Goal: Information Seeking & Learning: Learn about a topic

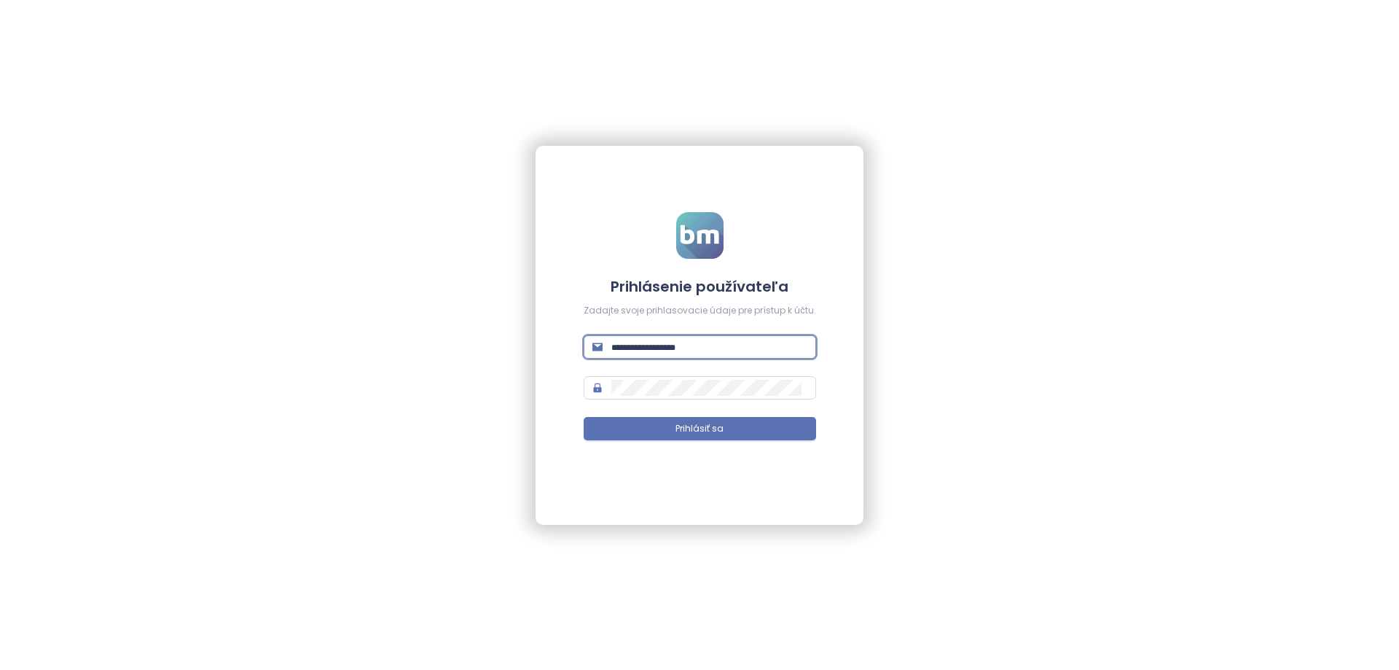
click at [707, 347] on input "text" at bounding box center [709, 347] width 196 height 16
paste input "**********"
type input "**********"
click at [638, 397] on span at bounding box center [700, 387] width 232 height 23
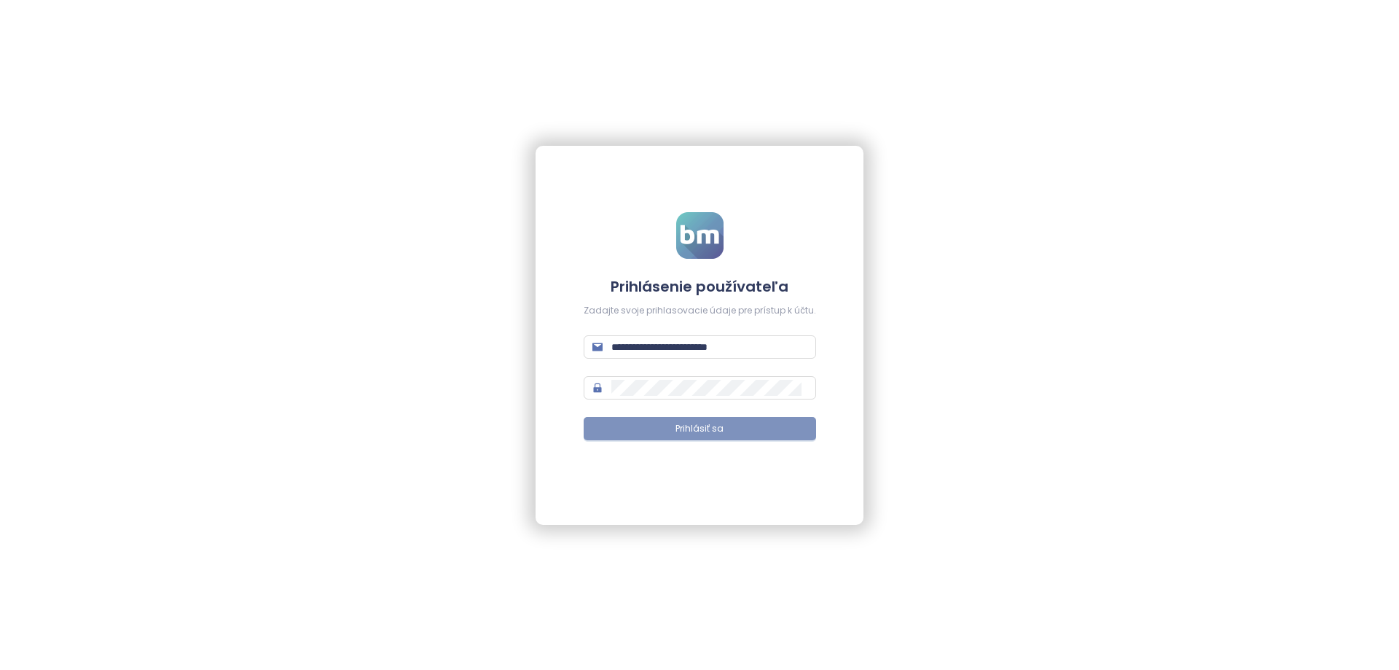
click at [708, 428] on span "Prihlásiť sa" at bounding box center [700, 429] width 48 height 14
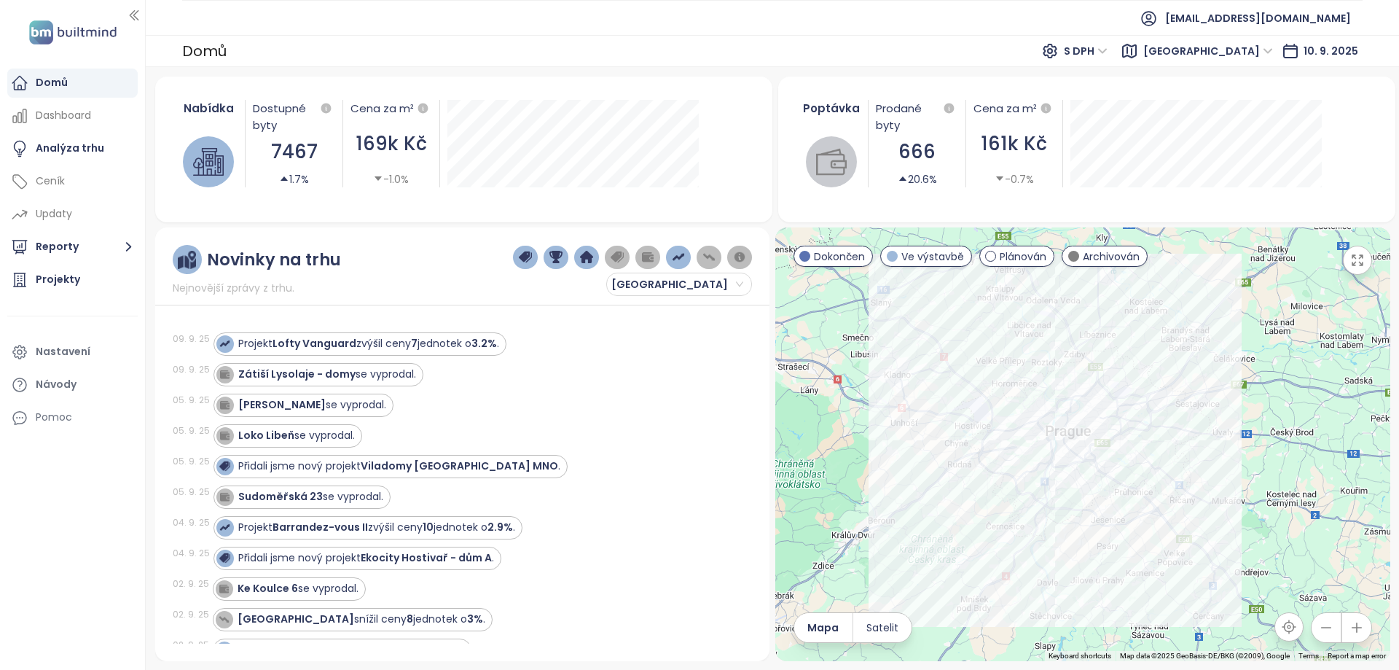
click at [1361, 628] on icon "button" at bounding box center [1357, 627] width 15 height 15
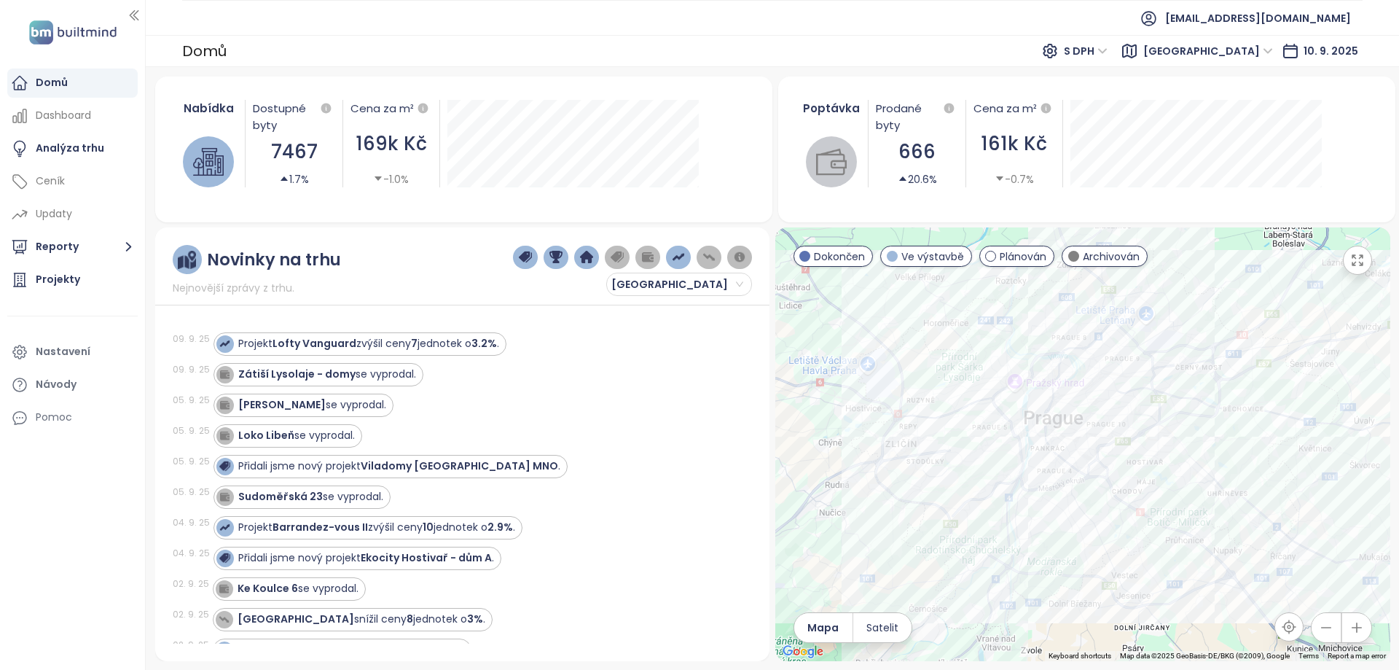
click at [1361, 628] on icon "button" at bounding box center [1357, 627] width 15 height 15
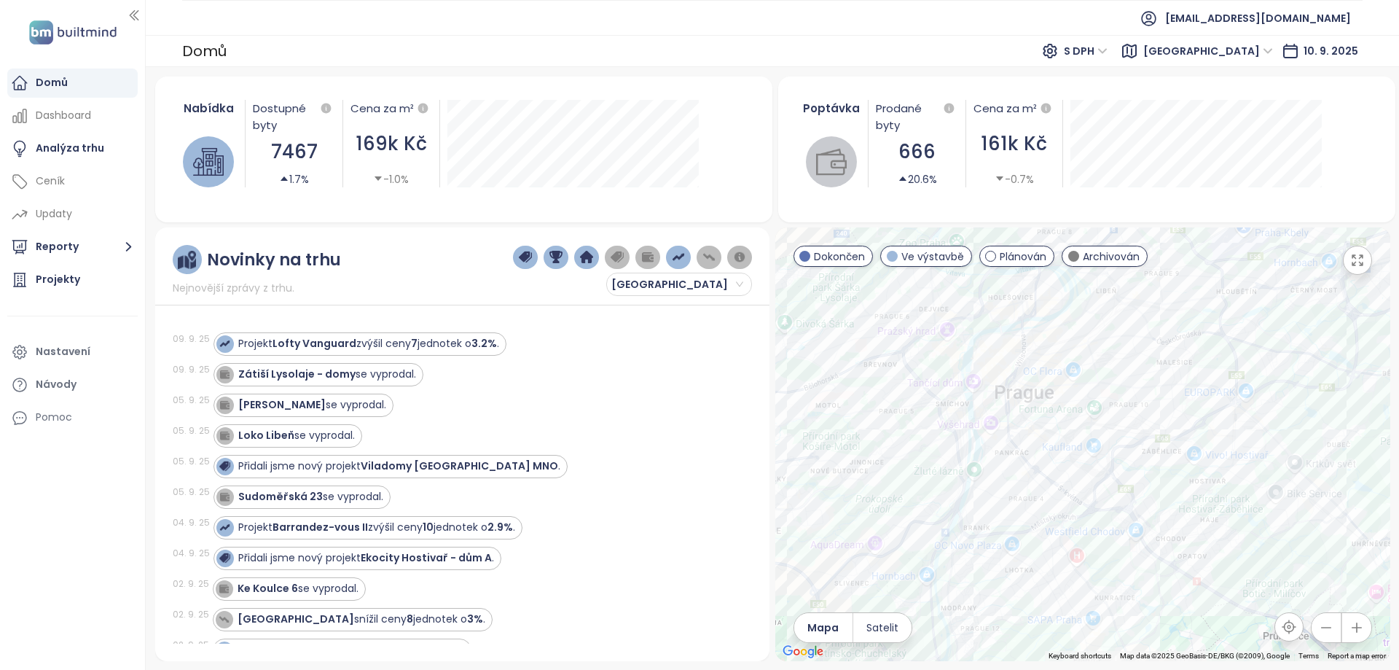
click at [1361, 628] on icon "button" at bounding box center [1357, 627] width 15 height 15
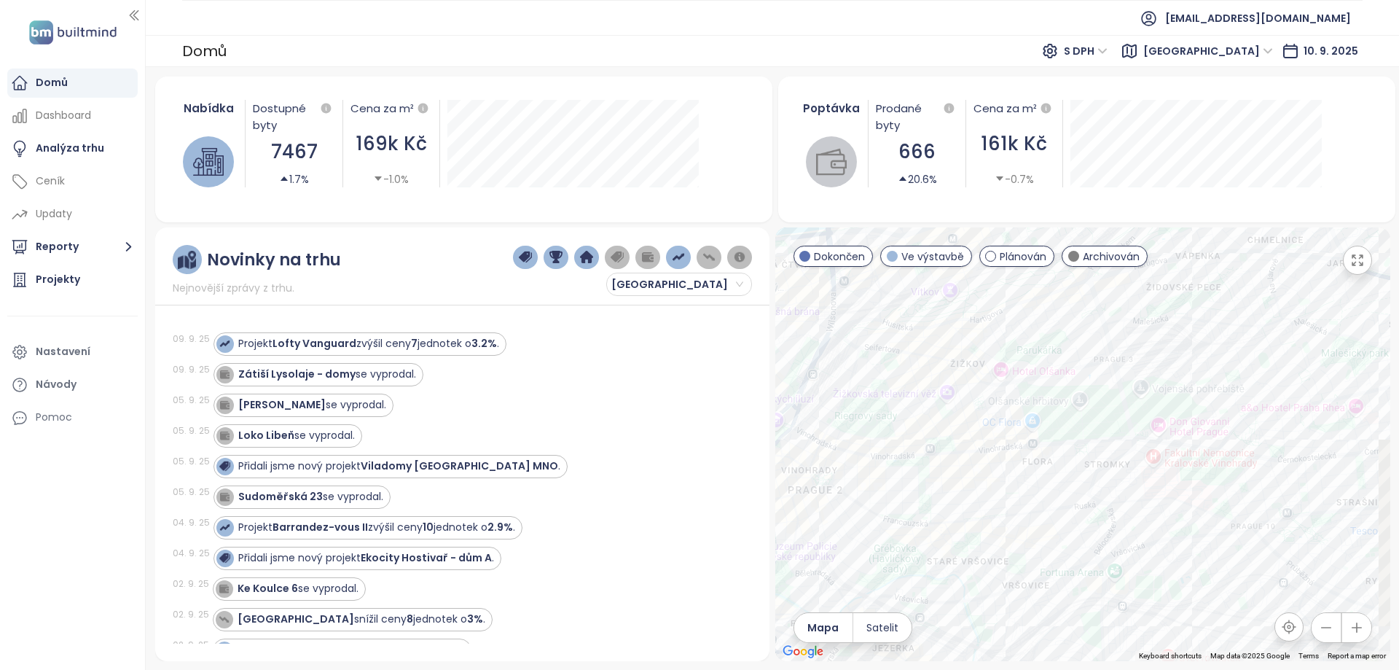
drag, startPoint x: 1080, startPoint y: 335, endPoint x: 1050, endPoint y: 578, distance: 245.2
click at [1050, 578] on div at bounding box center [1082, 444] width 615 height 434
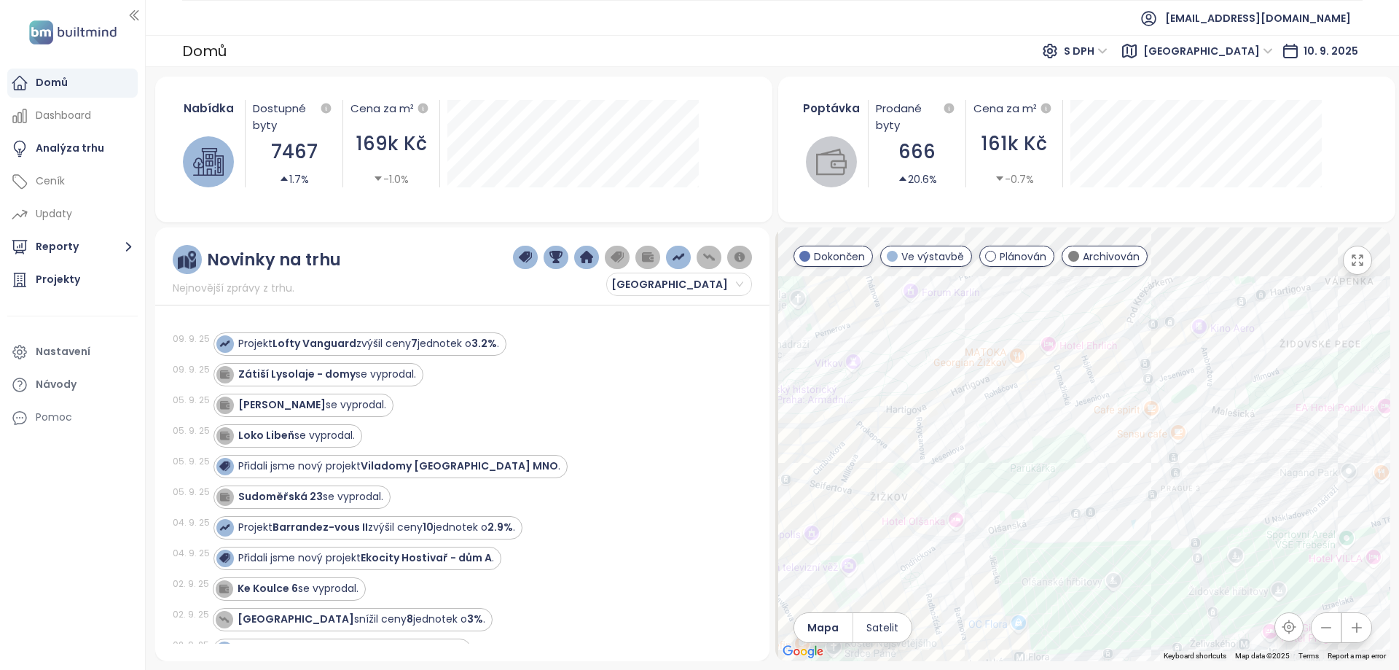
drag, startPoint x: 1006, startPoint y: 339, endPoint x: 1090, endPoint y: 449, distance: 138.3
click at [1129, 452] on div at bounding box center [1082, 444] width 615 height 434
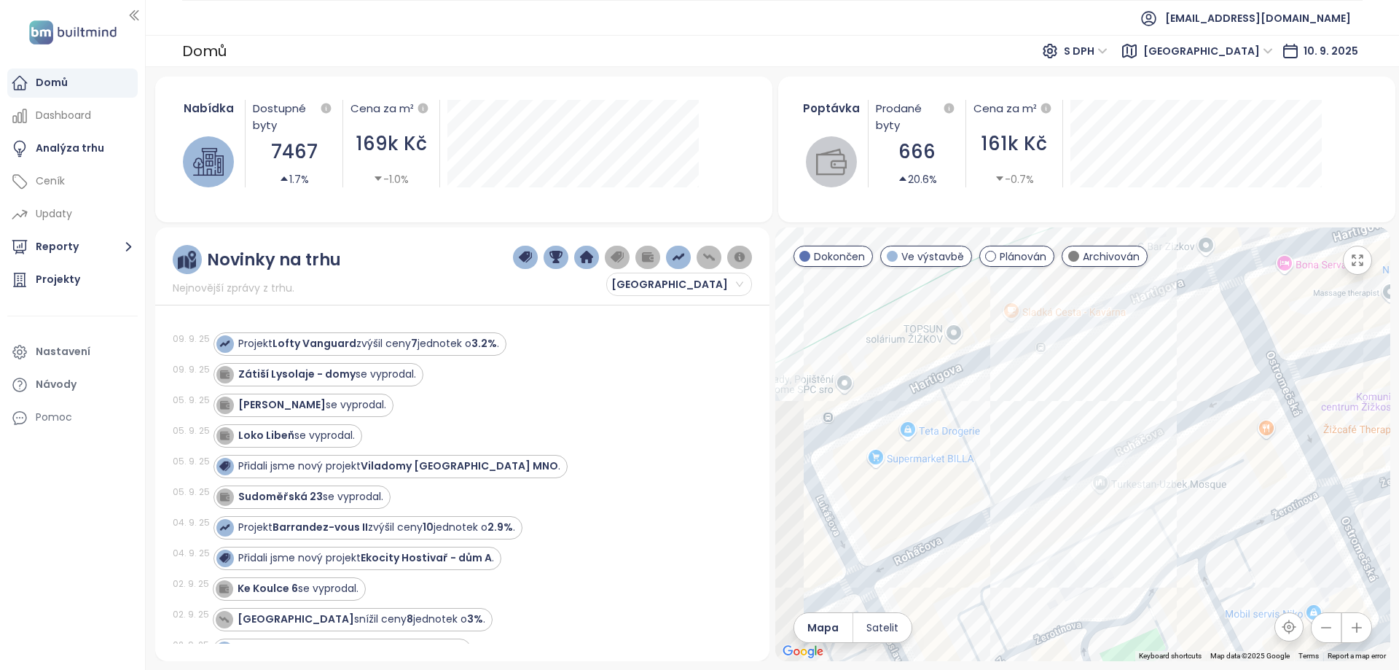
drag, startPoint x: 1026, startPoint y: 418, endPoint x: 1115, endPoint y: 383, distance: 95.8
click at [1115, 383] on div at bounding box center [1082, 444] width 615 height 434
click at [1042, 425] on div "Vivus Žižkov" at bounding box center [1082, 444] width 615 height 434
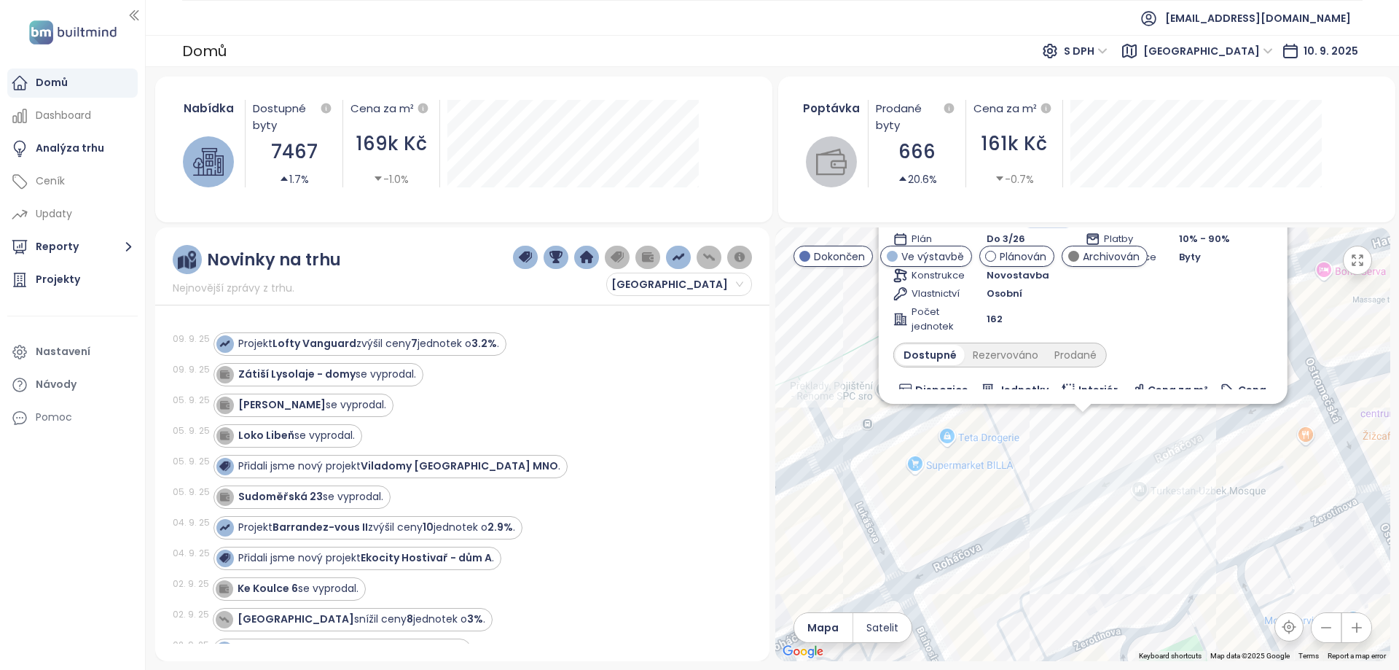
click at [1087, 428] on div "Vivus Žižkov Ve výstavbě [STREET_ADDRESS] VIVUS Doprava 7.6 Vysoké Standardy 7.…" at bounding box center [1082, 444] width 615 height 434
click at [1007, 353] on div "Rezervováno" at bounding box center [991, 355] width 82 height 20
click at [1062, 348] on div "Prodané" at bounding box center [1062, 355] width 58 height 20
click at [925, 353] on div "Dostupné" at bounding box center [914, 355] width 66 height 20
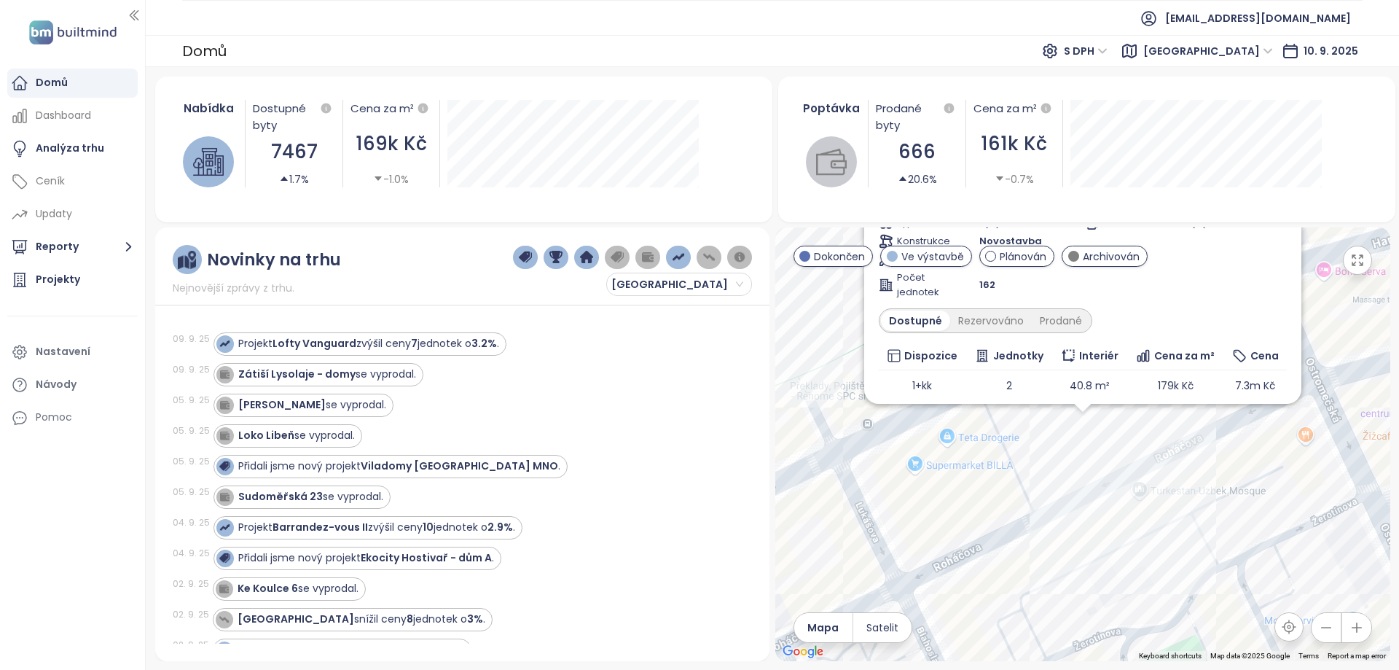
scroll to position [107, 0]
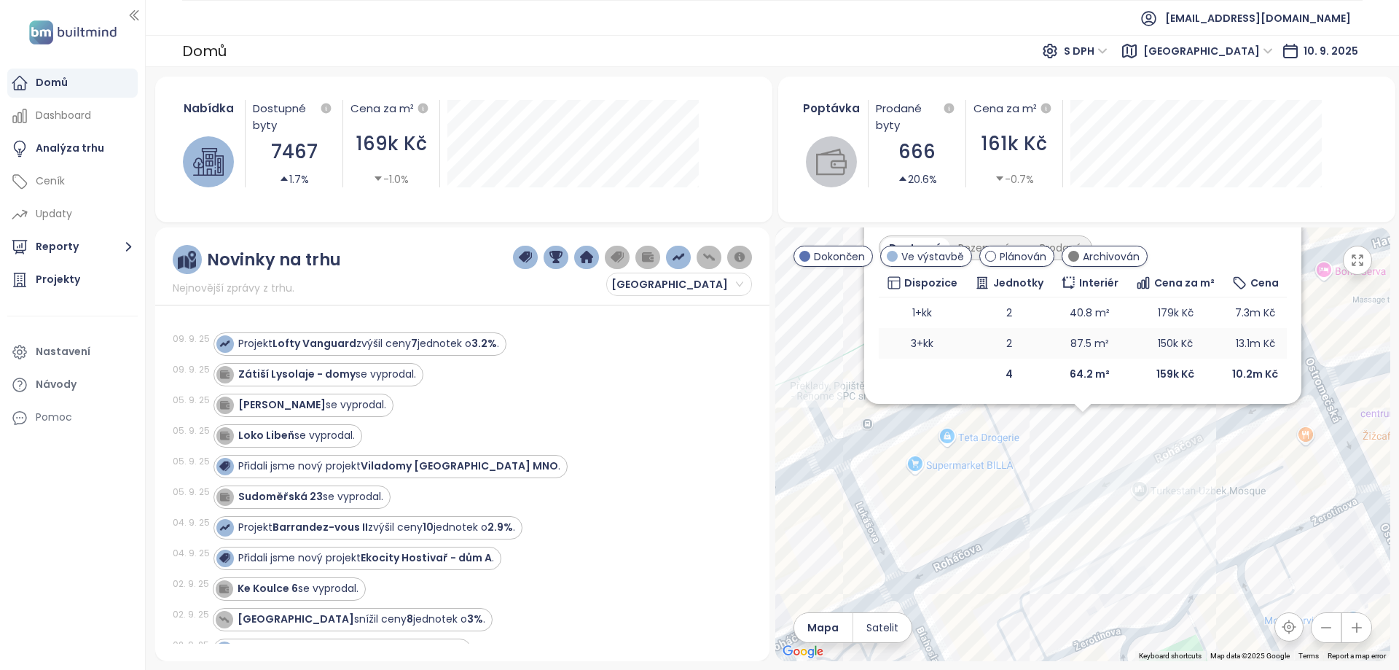
click at [1107, 340] on td "87.5 m²" at bounding box center [1089, 343] width 74 height 31
click at [920, 338] on td "3+kk" at bounding box center [922, 343] width 87 height 31
click at [919, 312] on td "1+kk" at bounding box center [922, 312] width 87 height 31
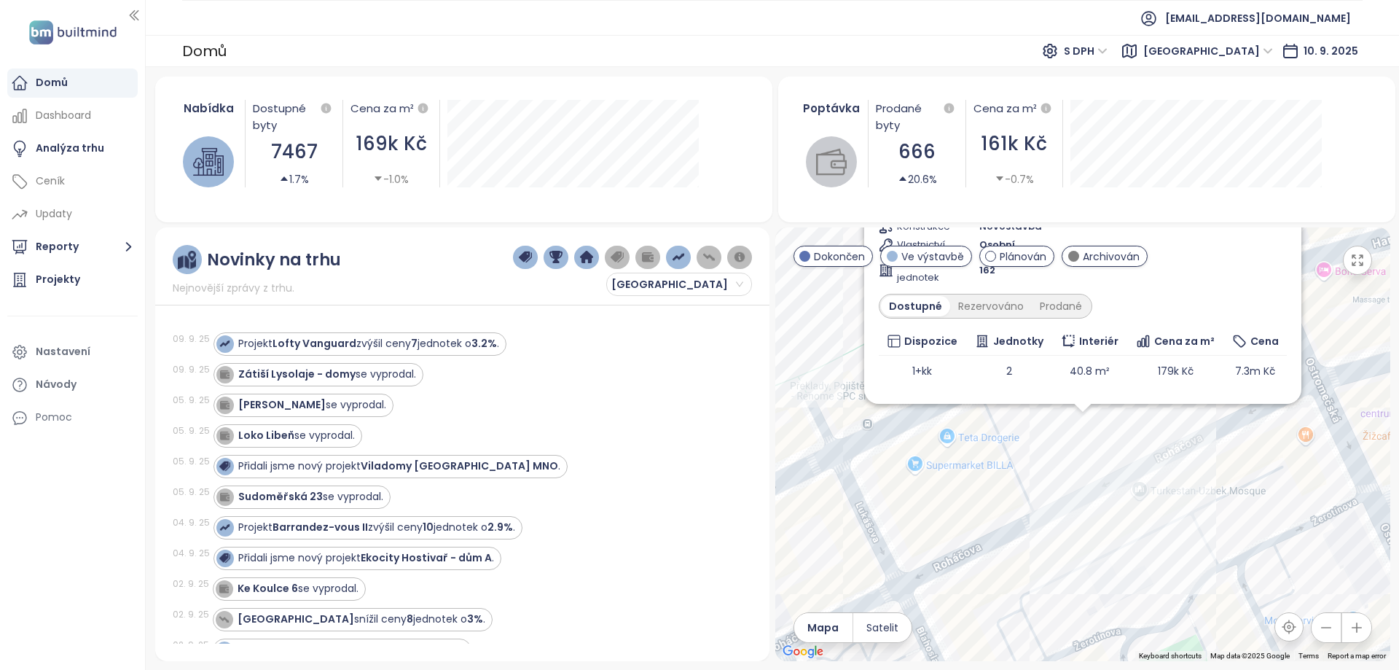
scroll to position [0, 0]
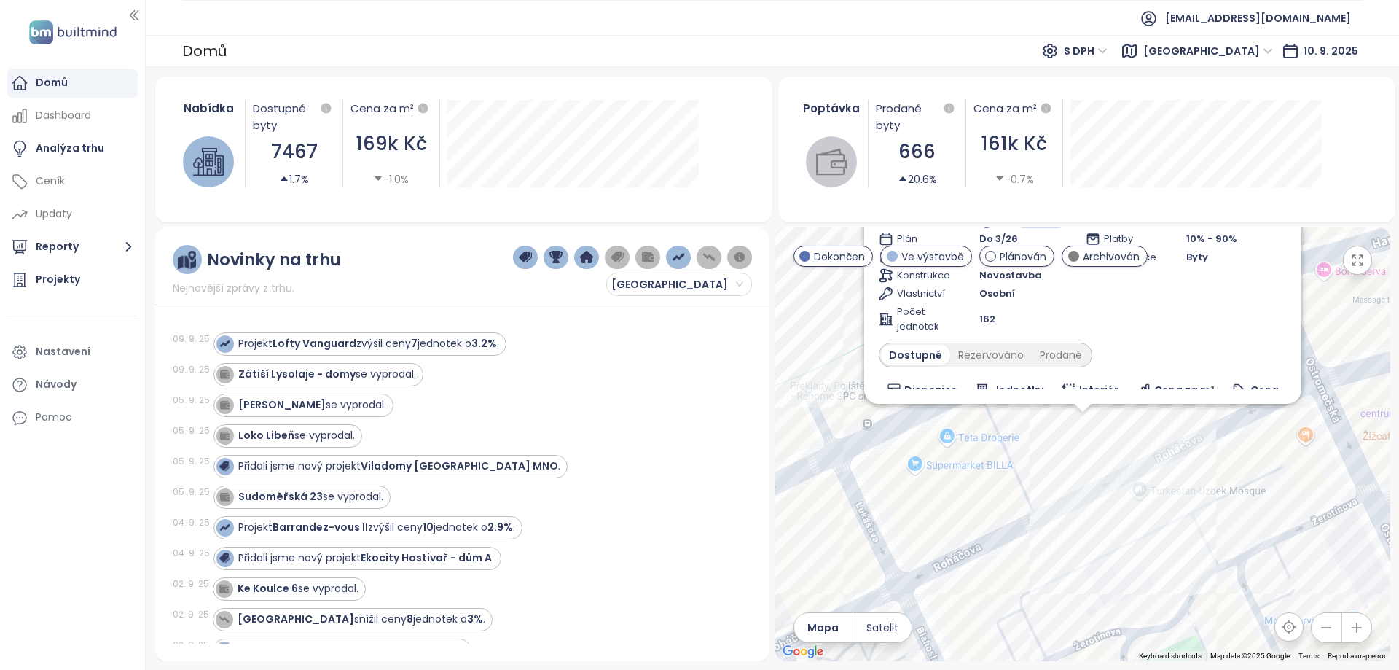
click at [86, 85] on div "Domů" at bounding box center [72, 83] width 130 height 29
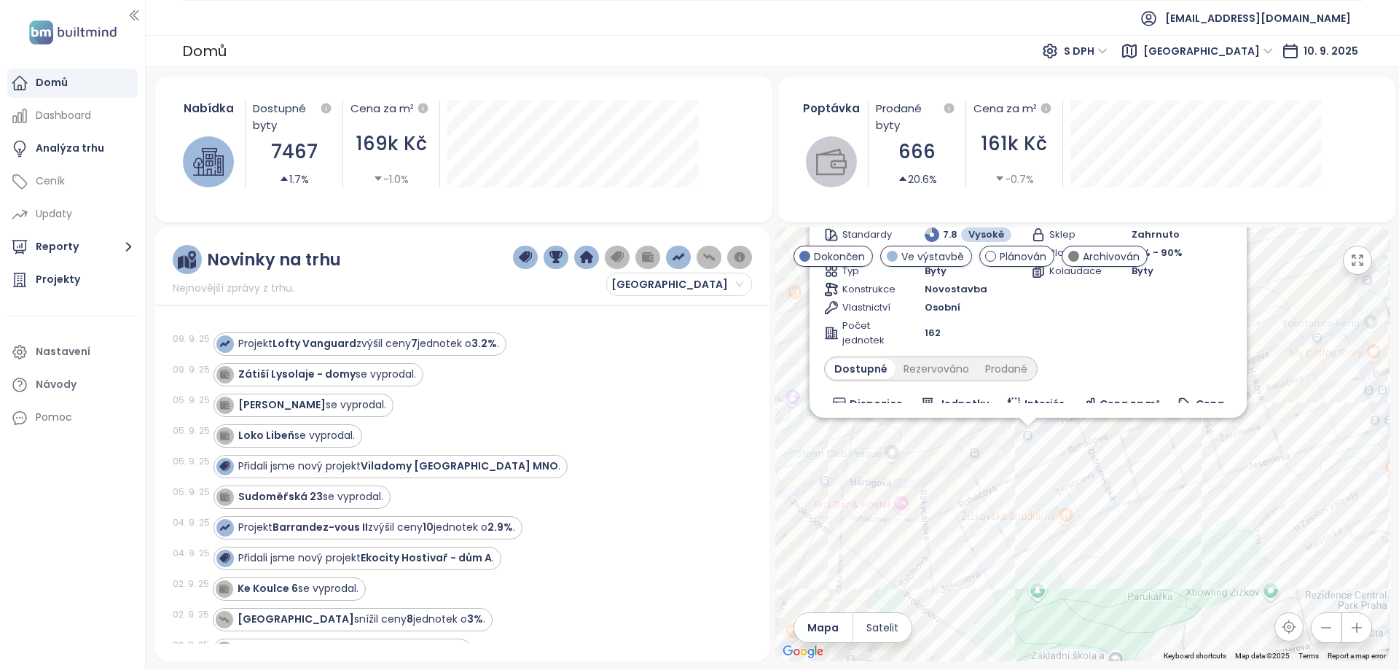
click at [1022, 437] on div "Vivus Žižkov Ve výstavbě [STREET_ADDRESS] VIVUS Doprava 7.6 Vysoké Standardy 7.…" at bounding box center [1082, 444] width 615 height 434
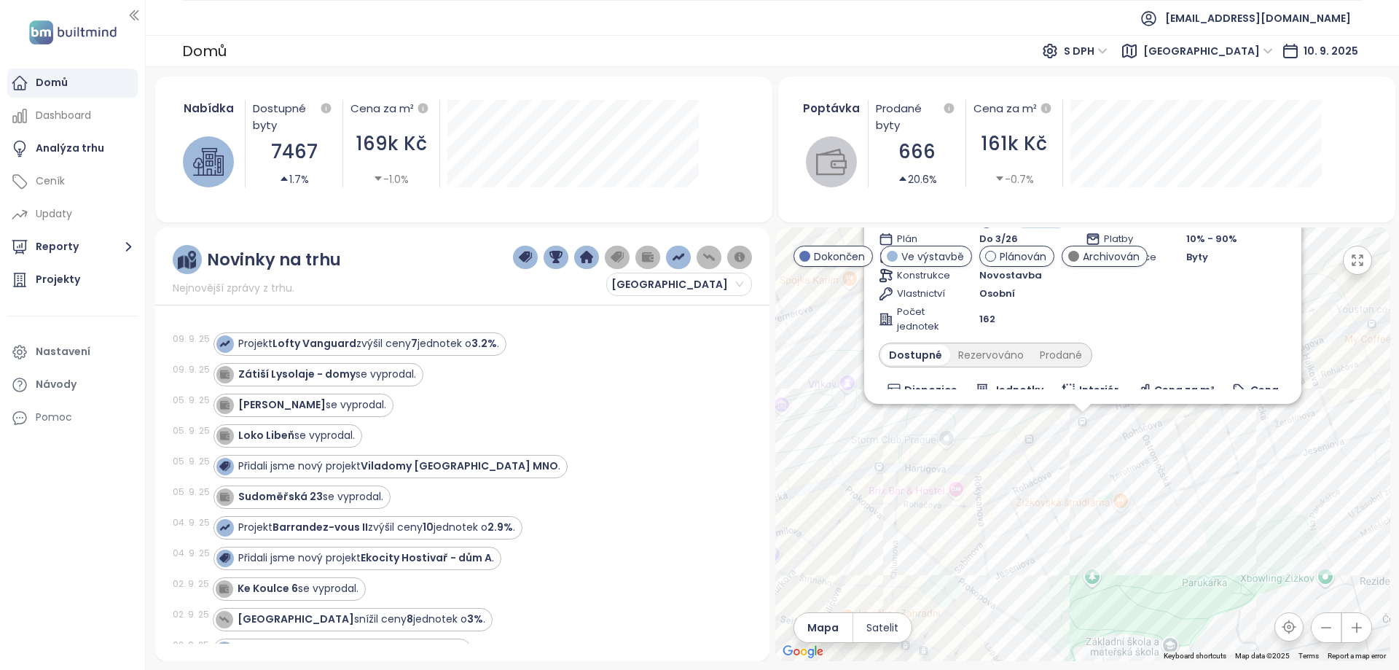
click at [1358, 253] on icon "button" at bounding box center [1357, 260] width 15 height 15
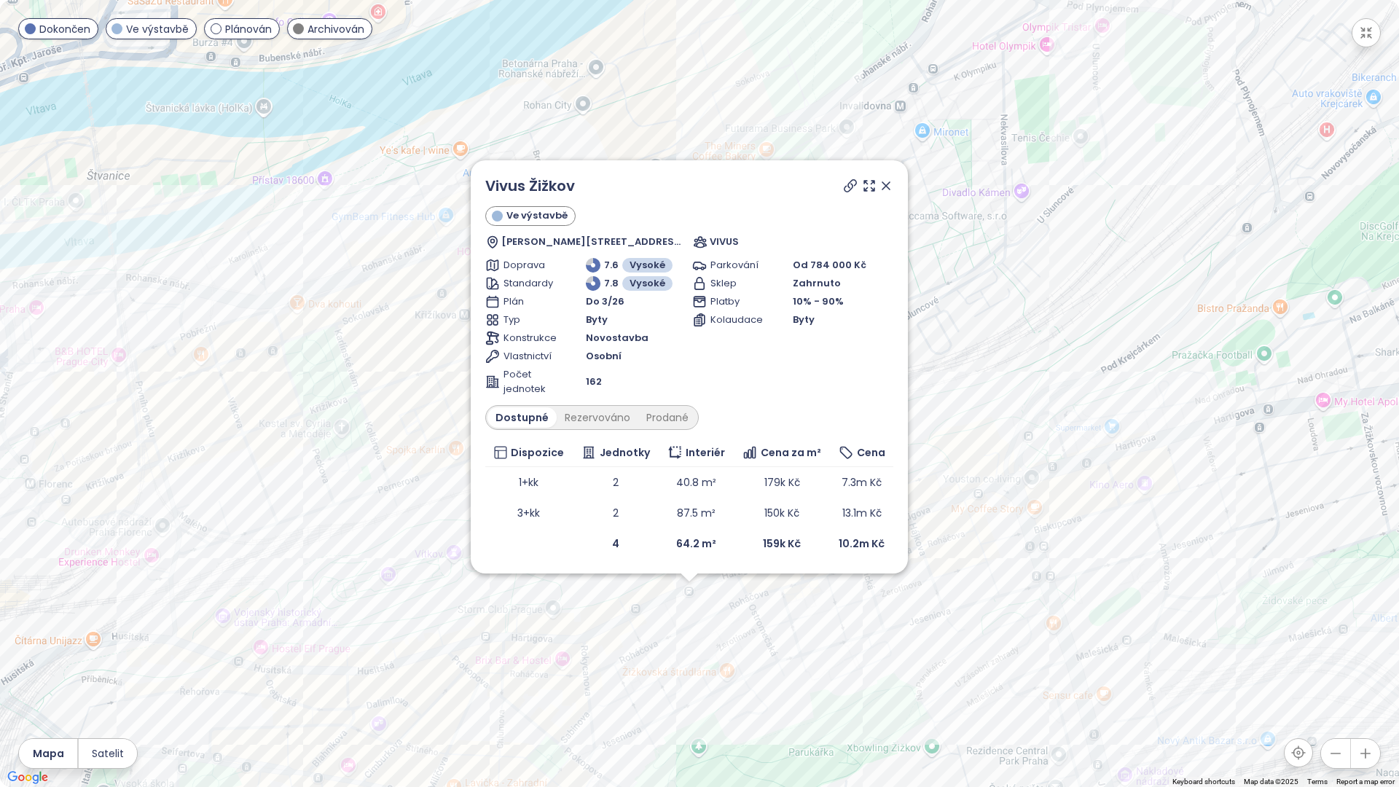
drag, startPoint x: 627, startPoint y: 380, endPoint x: 632, endPoint y: 585, distance: 204.8
click at [622, 597] on div "Vivus Žižkov Ve výstavbě [STREET_ADDRESS] VIVUS Doprava 7.6 Vysoké Standardy 7.…" at bounding box center [699, 393] width 1399 height 787
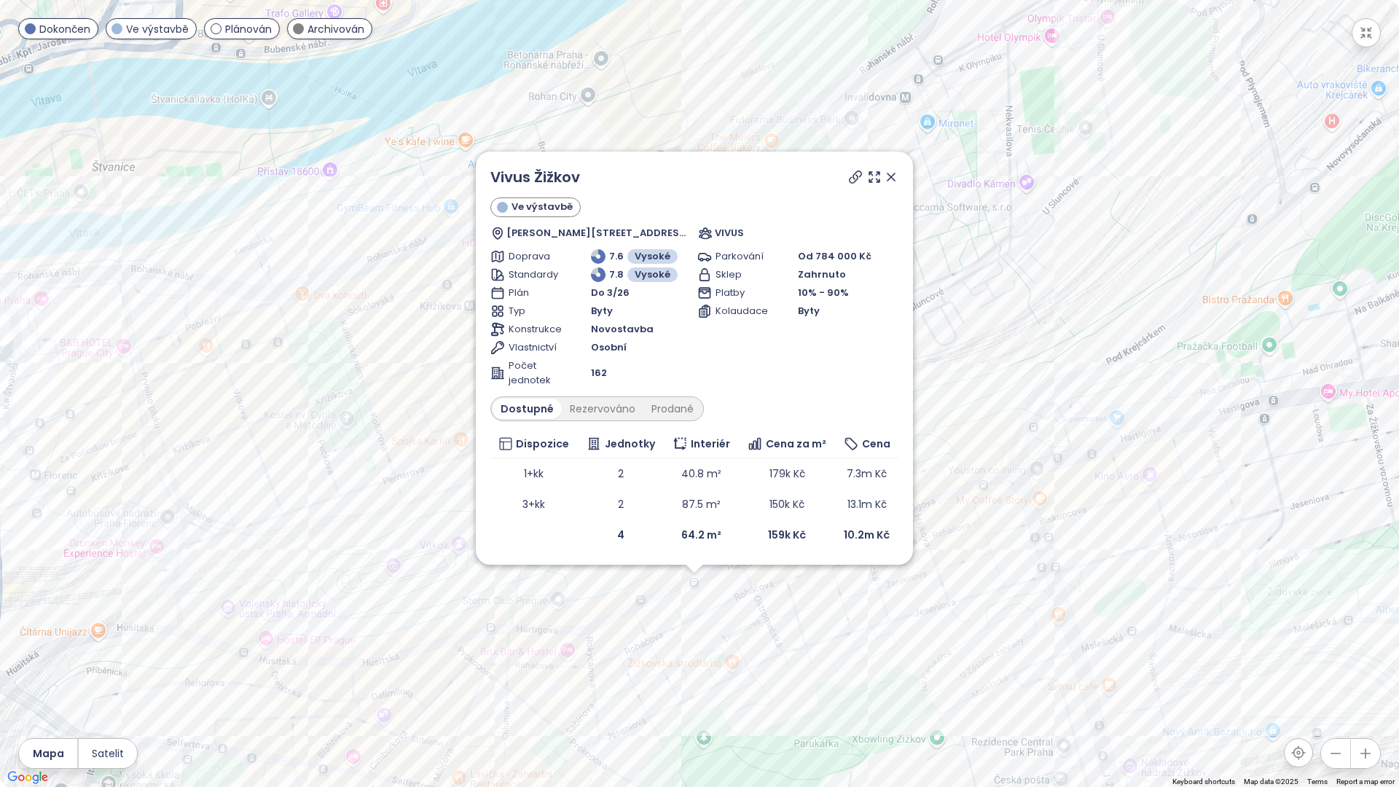
click at [893, 176] on icon at bounding box center [891, 176] width 7 height 7
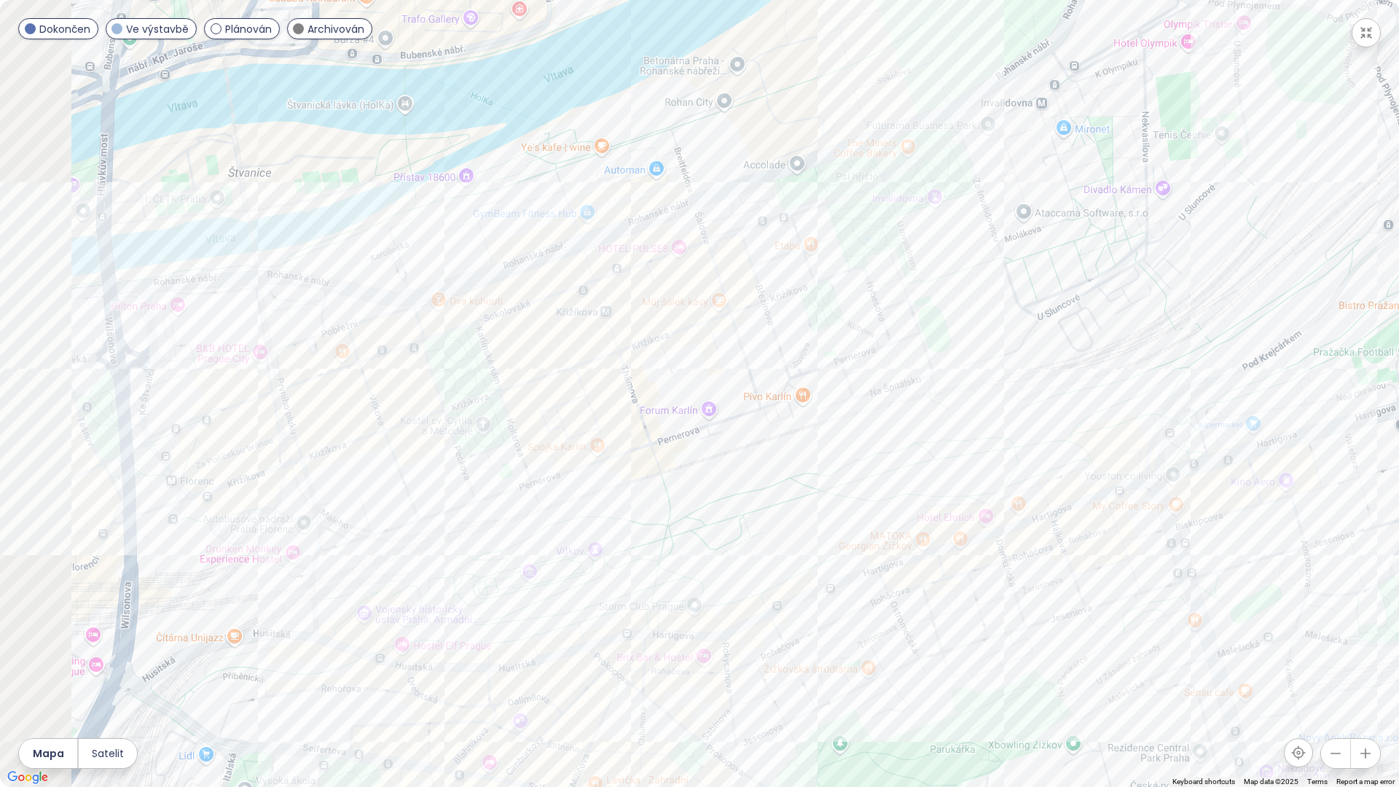
drag, startPoint x: 547, startPoint y: 488, endPoint x: 771, endPoint y: 491, distance: 223.8
click at [771, 491] on div at bounding box center [699, 393] width 1399 height 787
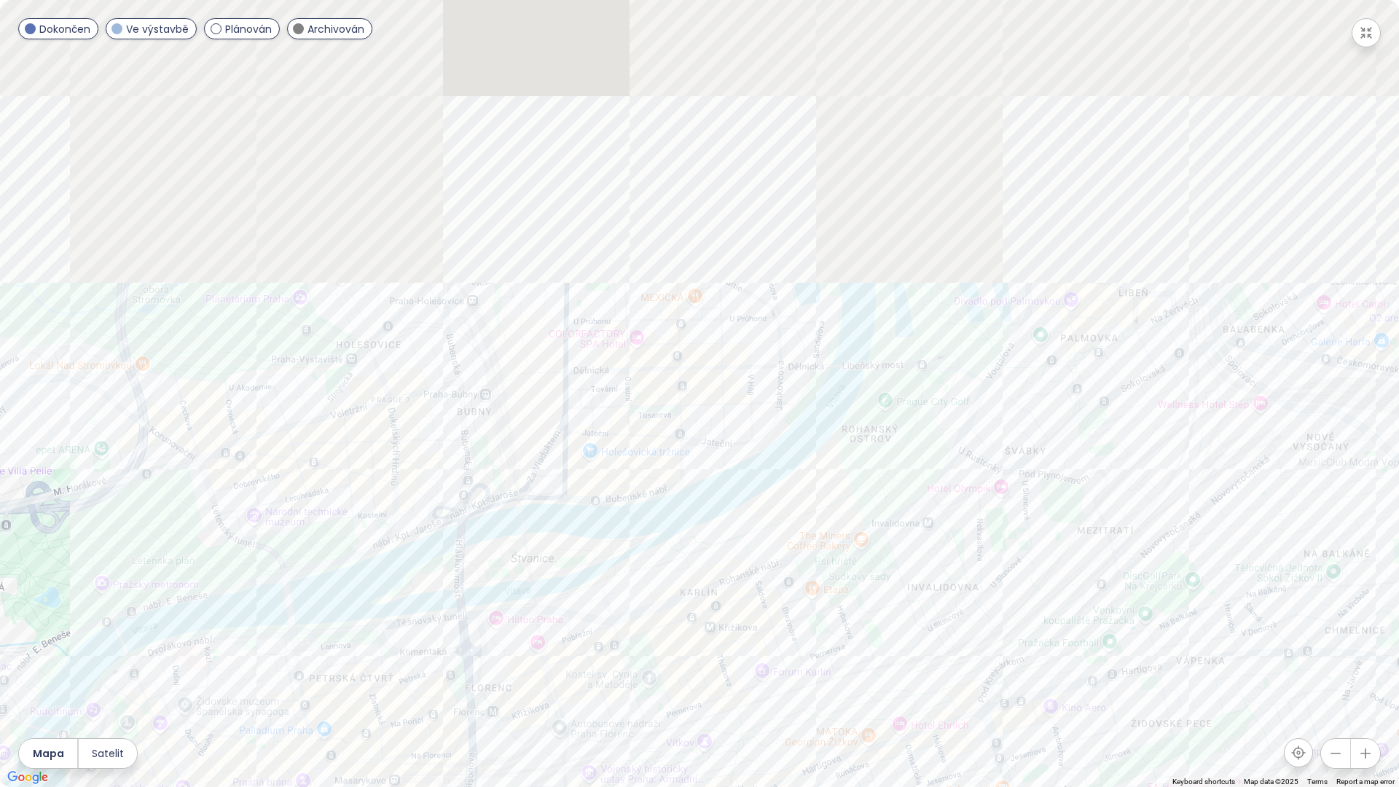
drag, startPoint x: 658, startPoint y: 291, endPoint x: 670, endPoint y: 500, distance: 209.5
click at [670, 500] on div at bounding box center [699, 393] width 1399 height 787
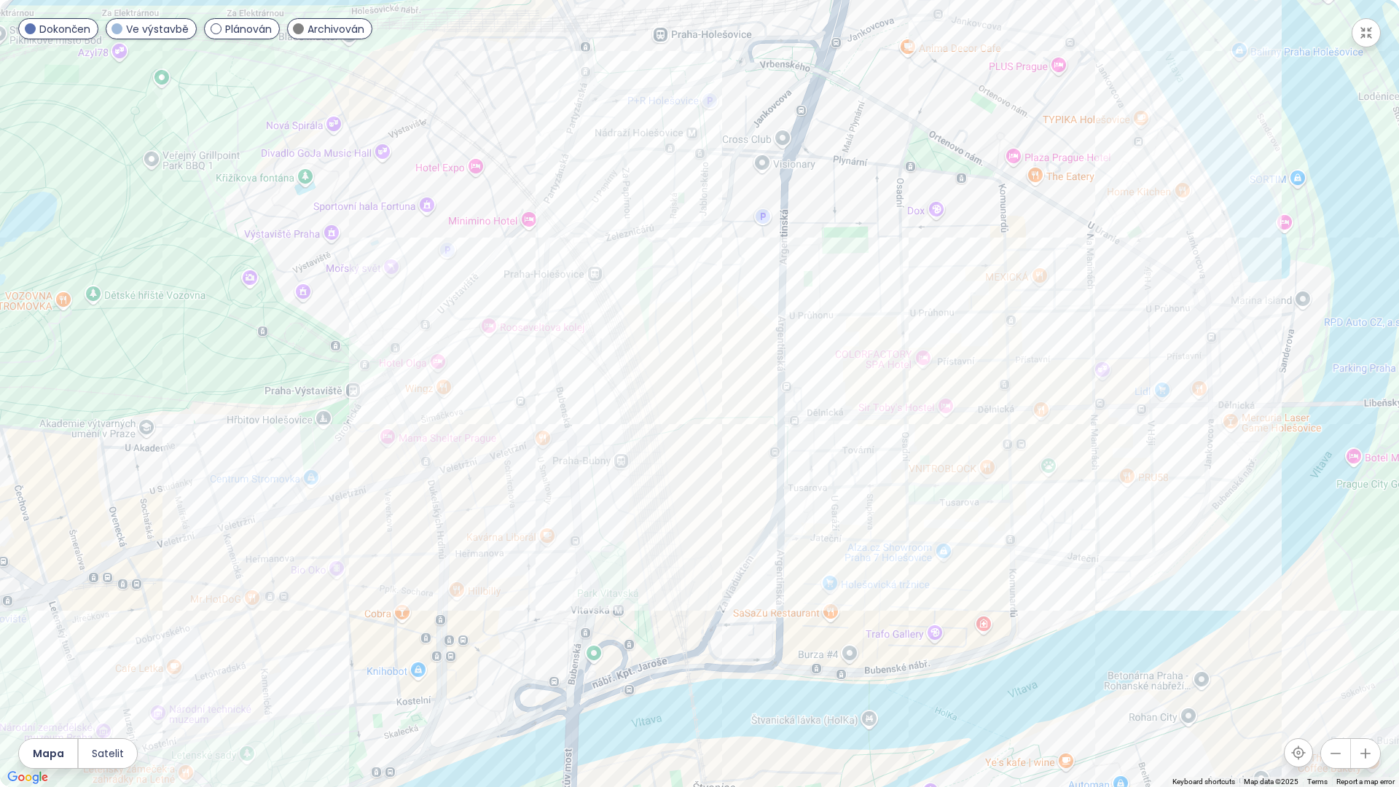
drag, startPoint x: 332, startPoint y: 517, endPoint x: 463, endPoint y: 426, distance: 159.7
click at [463, 426] on div at bounding box center [699, 393] width 1399 height 787
click at [231, 509] on div "[GEOGRAPHIC_DATA]" at bounding box center [699, 393] width 1399 height 787
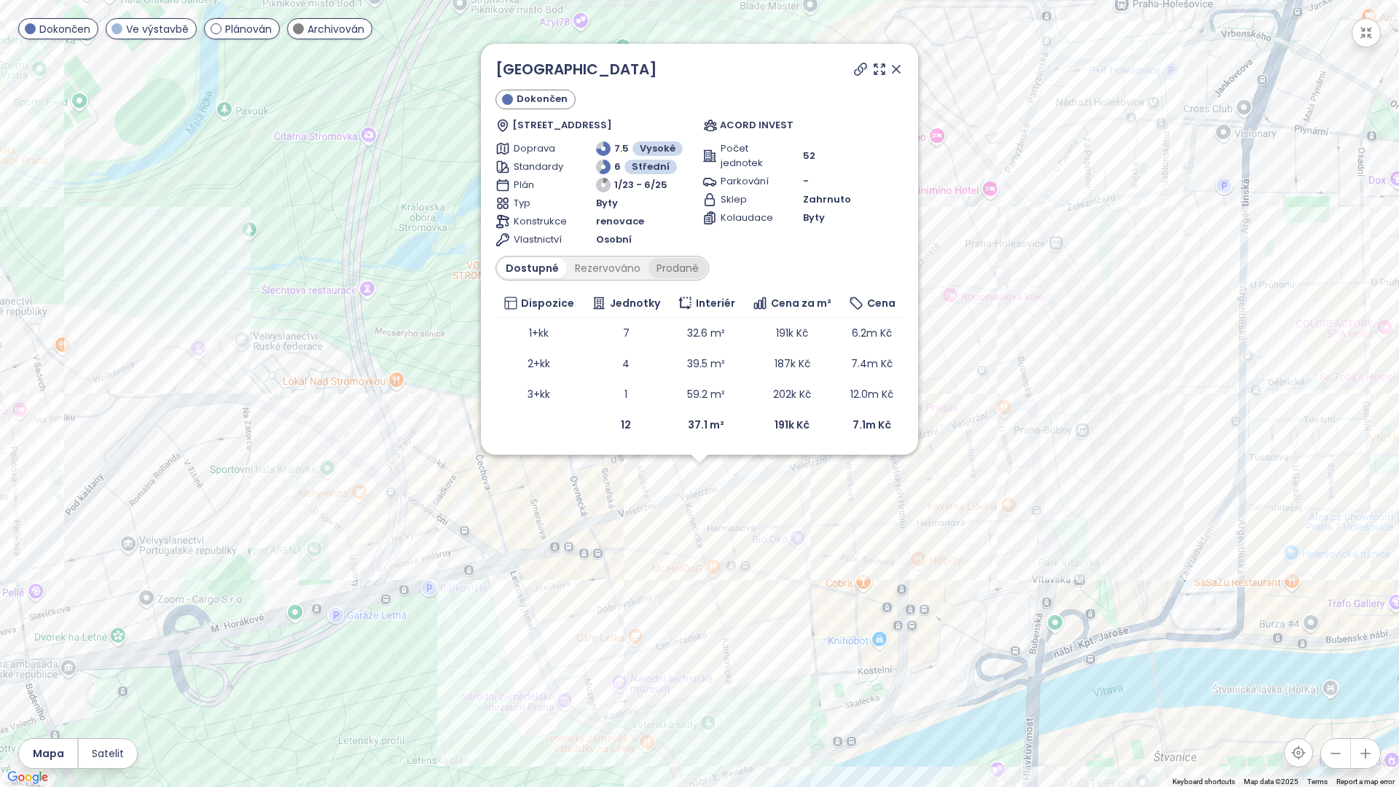
click at [675, 268] on div "Prodané" at bounding box center [678, 268] width 58 height 20
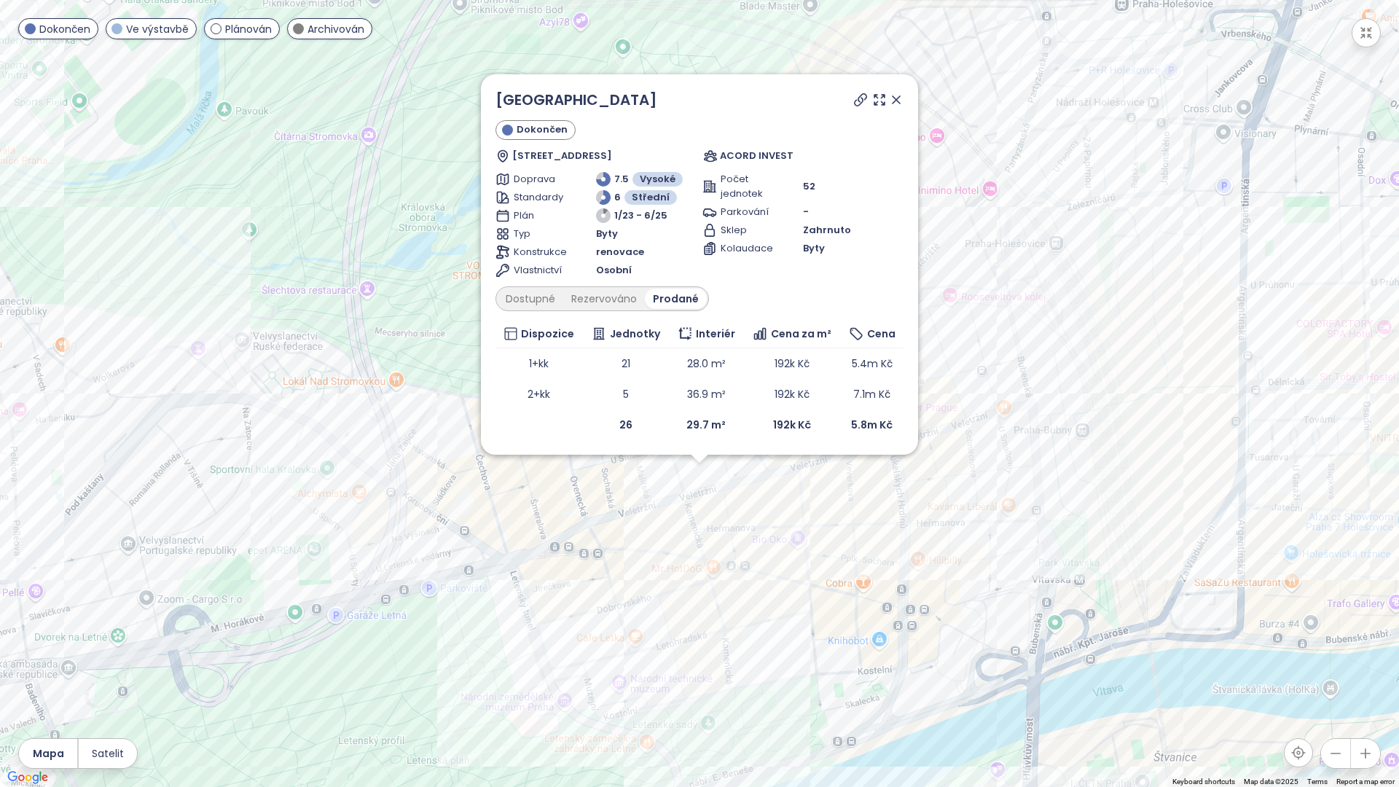
click at [899, 102] on icon at bounding box center [896, 99] width 7 height 7
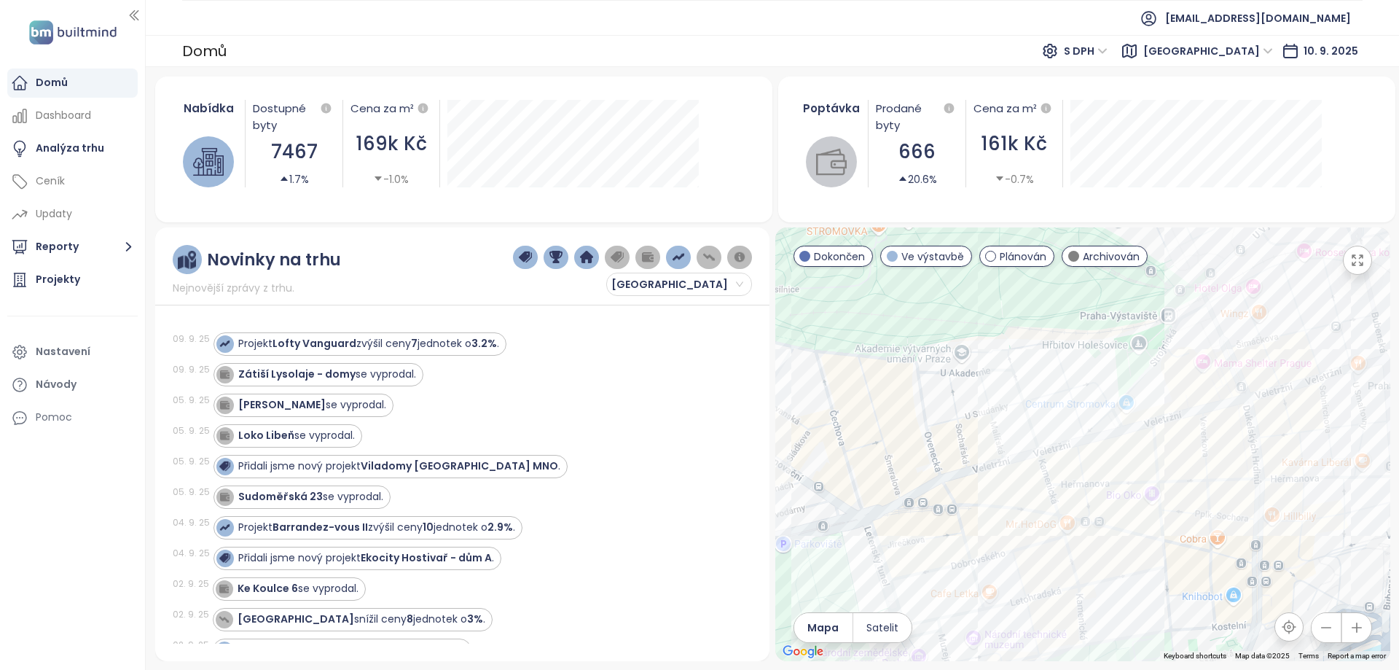
drag, startPoint x: 1030, startPoint y: 383, endPoint x: 1030, endPoint y: 361, distance: 21.9
click at [1030, 361] on div at bounding box center [1082, 444] width 615 height 434
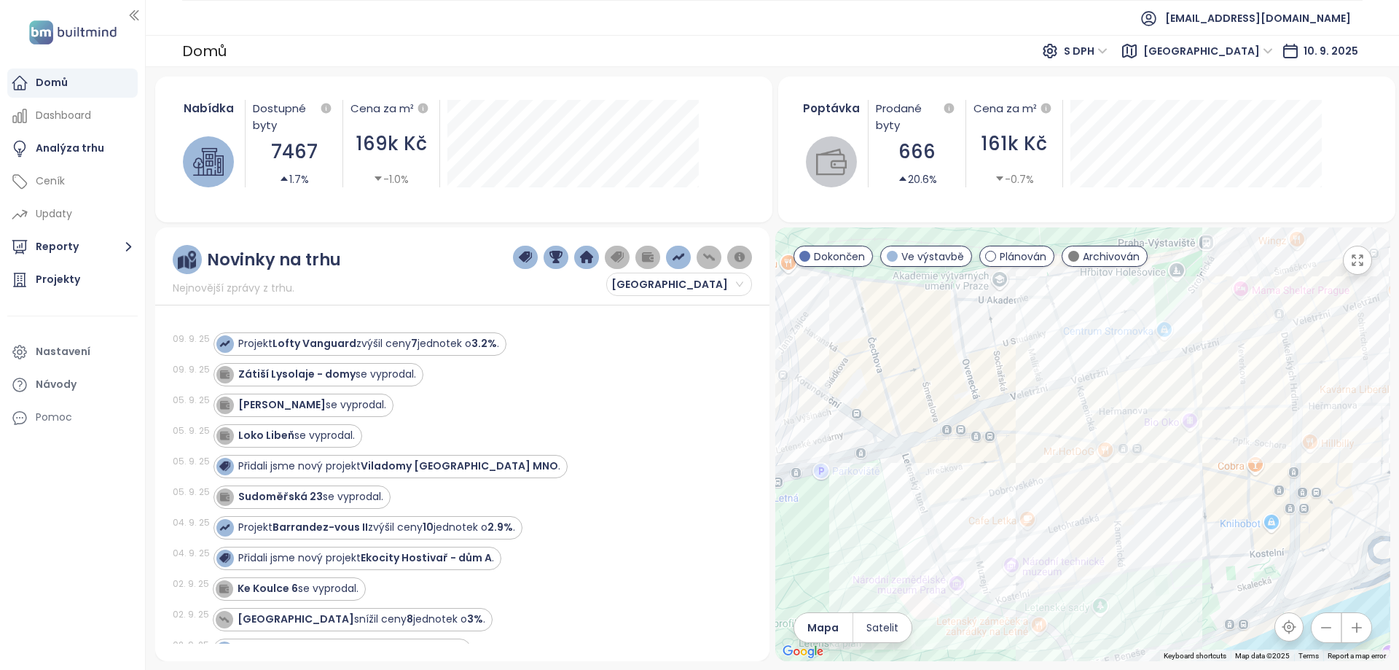
drag, startPoint x: 1011, startPoint y: 485, endPoint x: 1050, endPoint y: 412, distance: 83.5
click at [1050, 412] on div at bounding box center [1082, 444] width 615 height 434
click at [1014, 493] on div "Ovenecká 9" at bounding box center [1082, 444] width 615 height 434
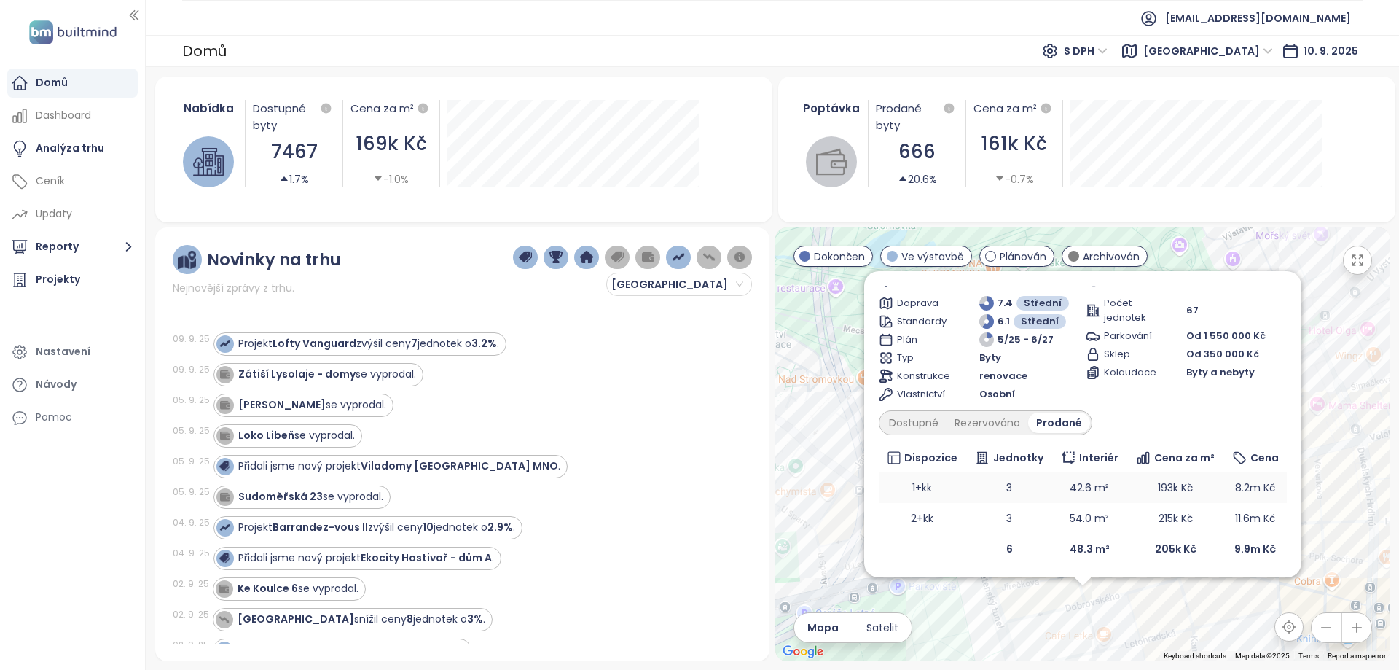
scroll to position [74, 0]
click at [915, 423] on div "Dostupné" at bounding box center [914, 421] width 66 height 20
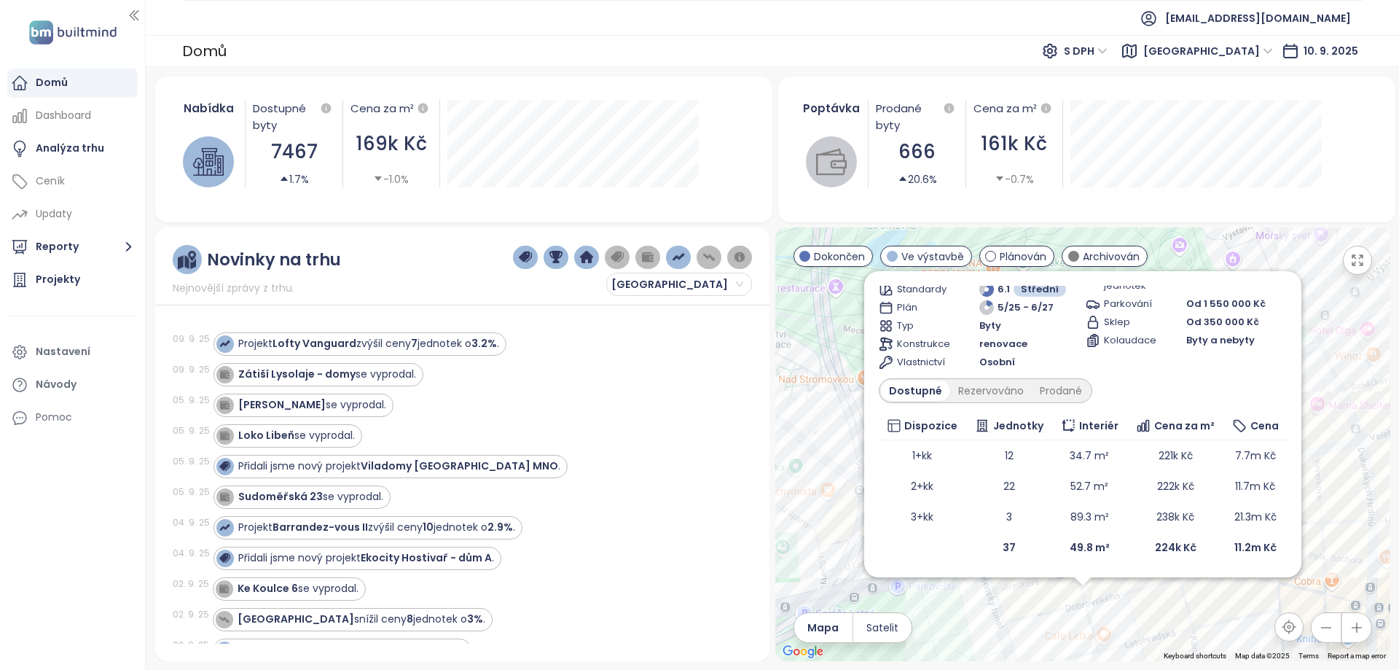
click at [1172, 596] on div "Ovenecká 9 Ve výstavbě Ovenecká 380/9, 170 00 [GEOGRAPHIC_DATA] 7-[GEOGRAPHIC_D…" at bounding box center [1082, 444] width 615 height 434
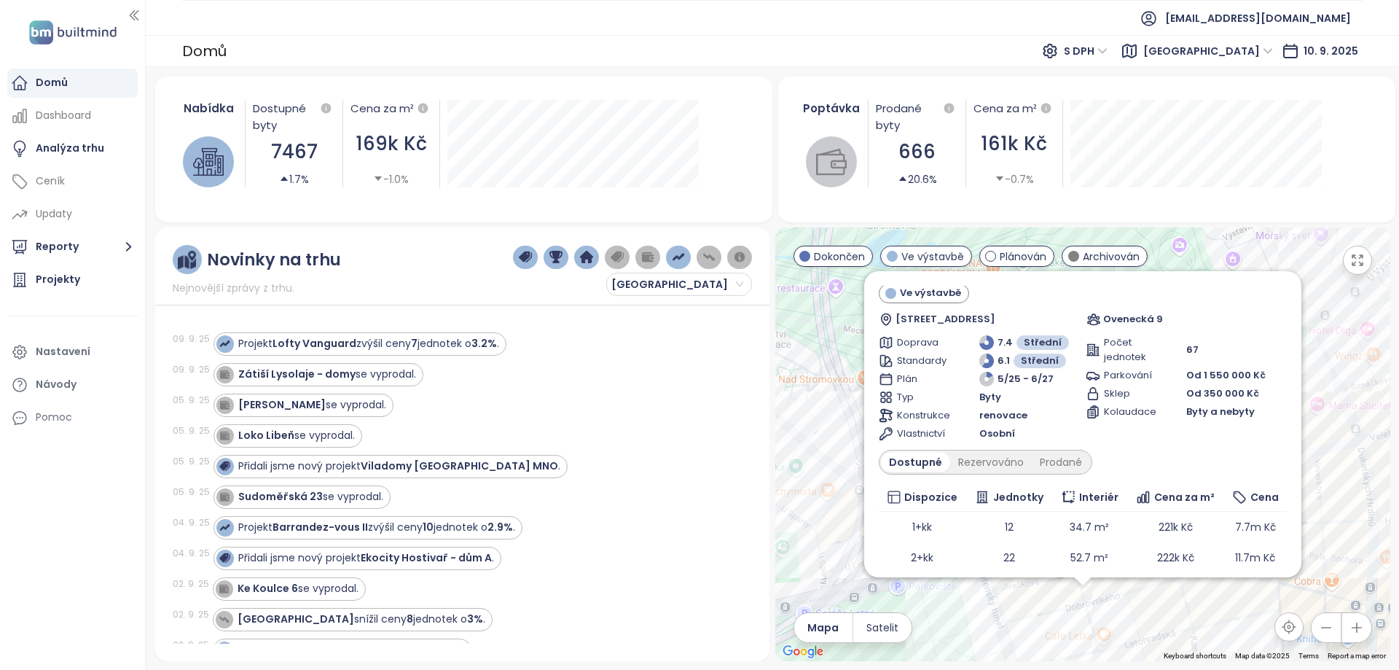
scroll to position [0, 0]
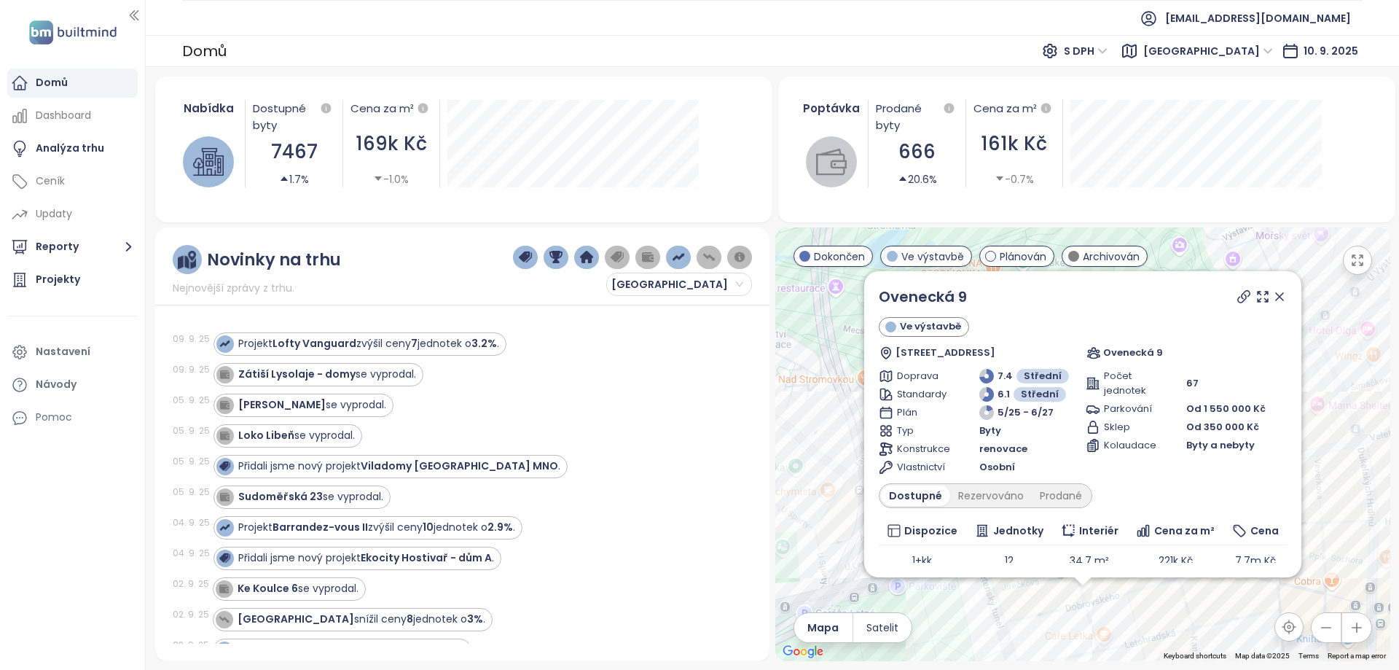
click at [1274, 293] on icon at bounding box center [1279, 296] width 15 height 15
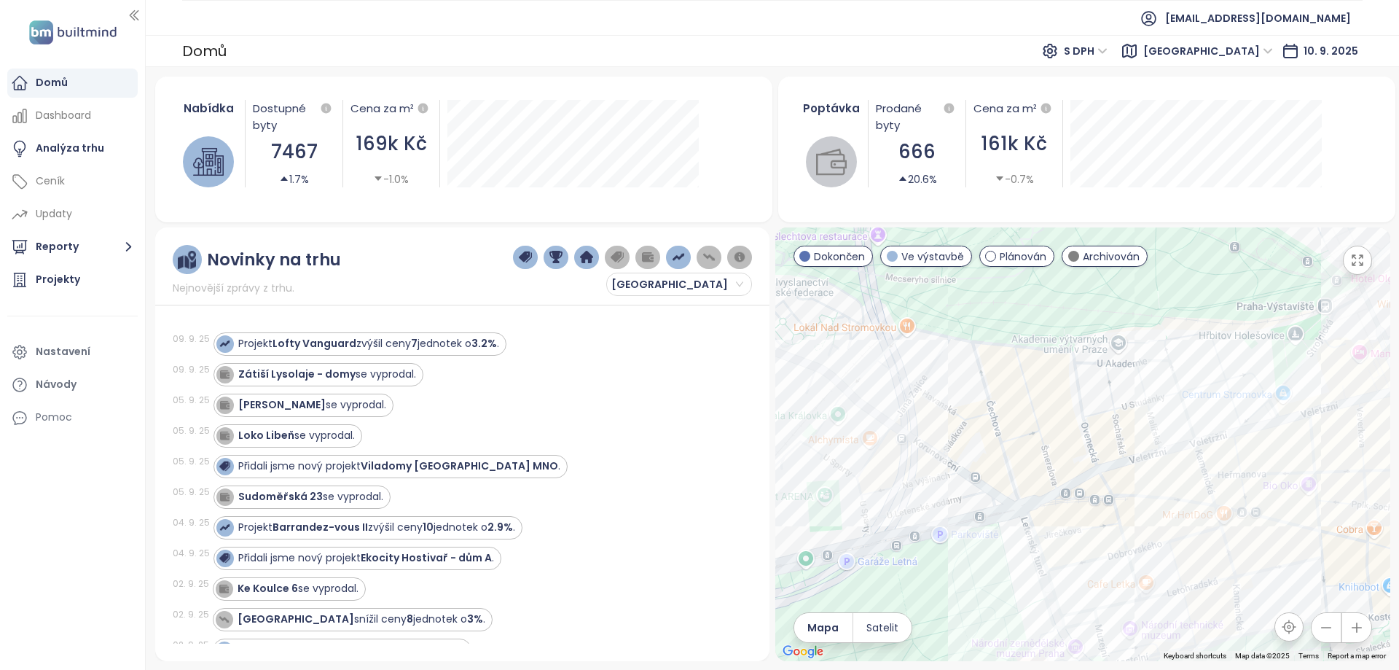
drag, startPoint x: 1025, startPoint y: 460, endPoint x: 1049, endPoint y: 445, distance: 28.5
click at [1049, 445] on div at bounding box center [1082, 444] width 615 height 434
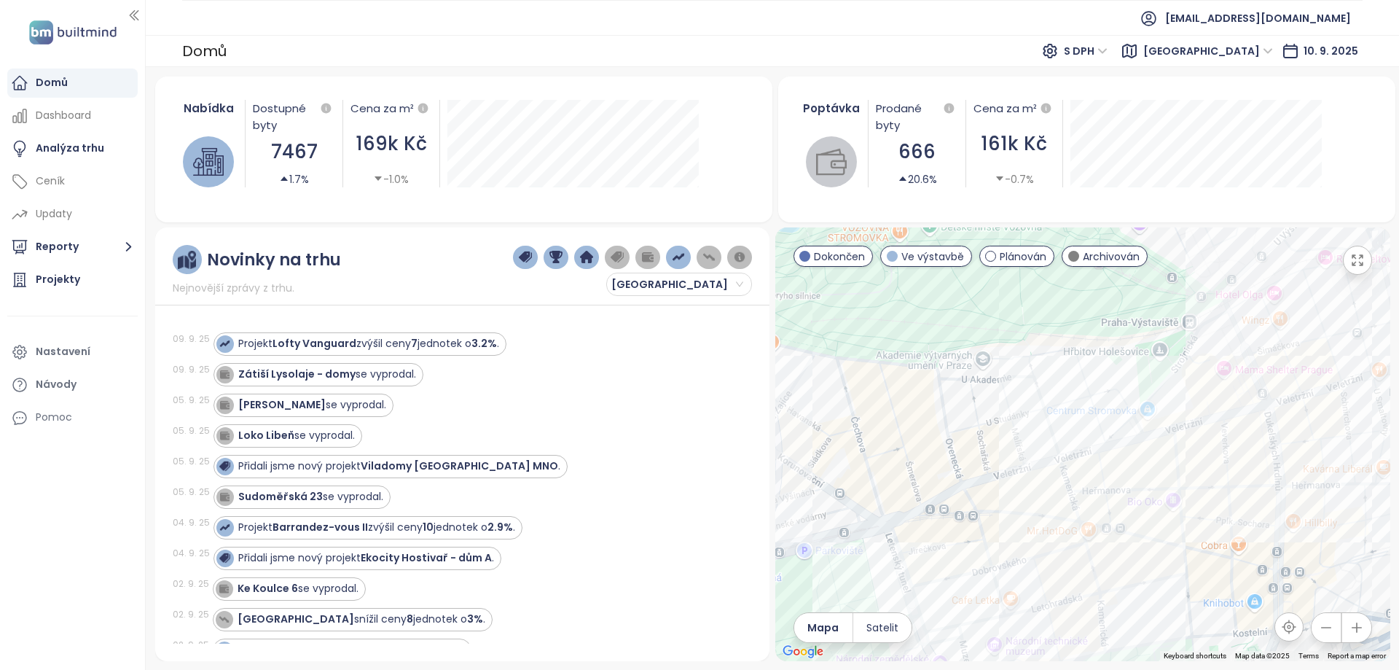
drag, startPoint x: 1077, startPoint y: 434, endPoint x: 1010, endPoint y: 450, distance: 68.9
click at [1010, 450] on div at bounding box center [1082, 444] width 615 height 434
click at [1195, 356] on div "Esens Letná" at bounding box center [1082, 444] width 615 height 434
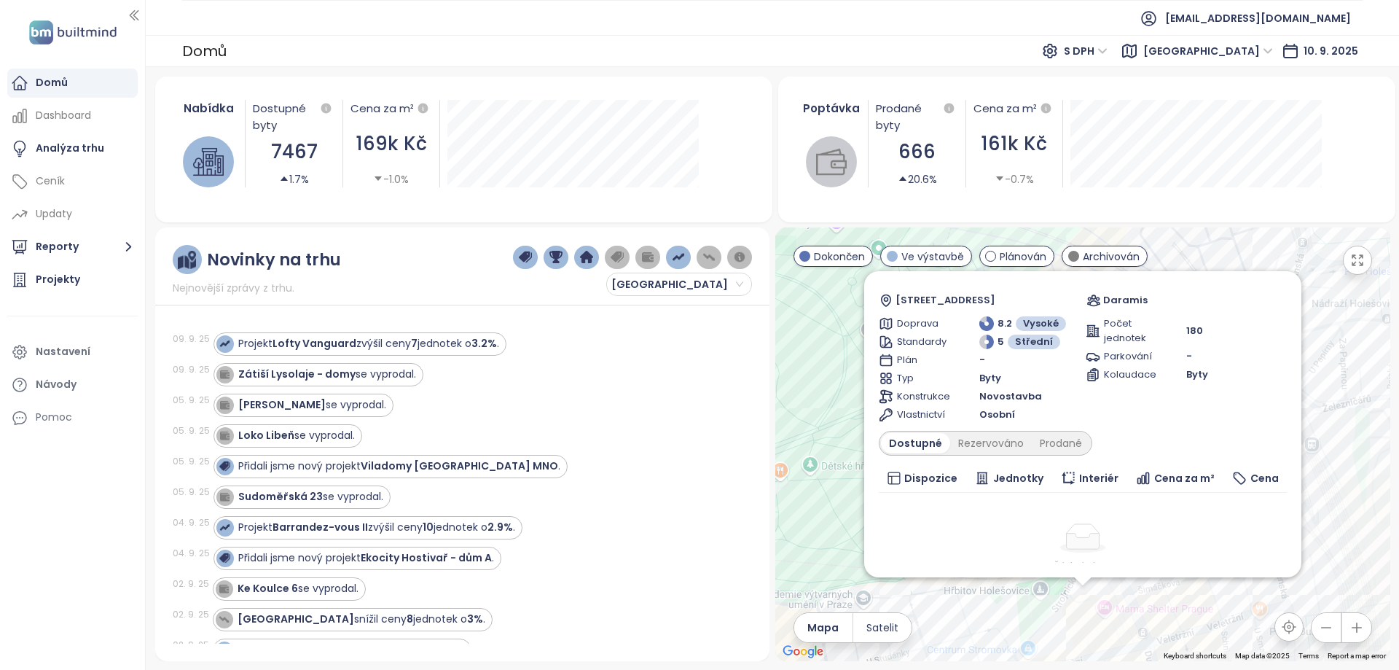
scroll to position [125, 0]
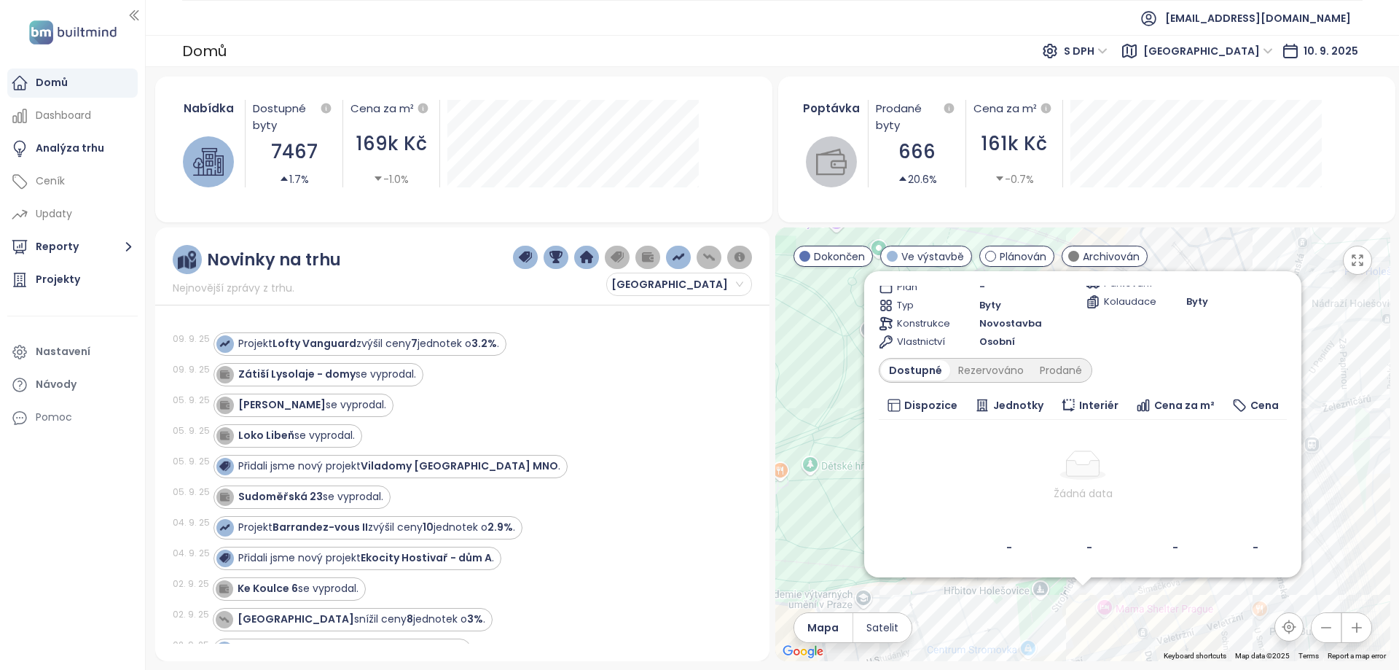
click at [997, 579] on div "Esens Letná Plánován Strojnická 303/29, 170 00 [GEOGRAPHIC_DATA] 7-[GEOGRAPHIC_…" at bounding box center [1082, 444] width 615 height 434
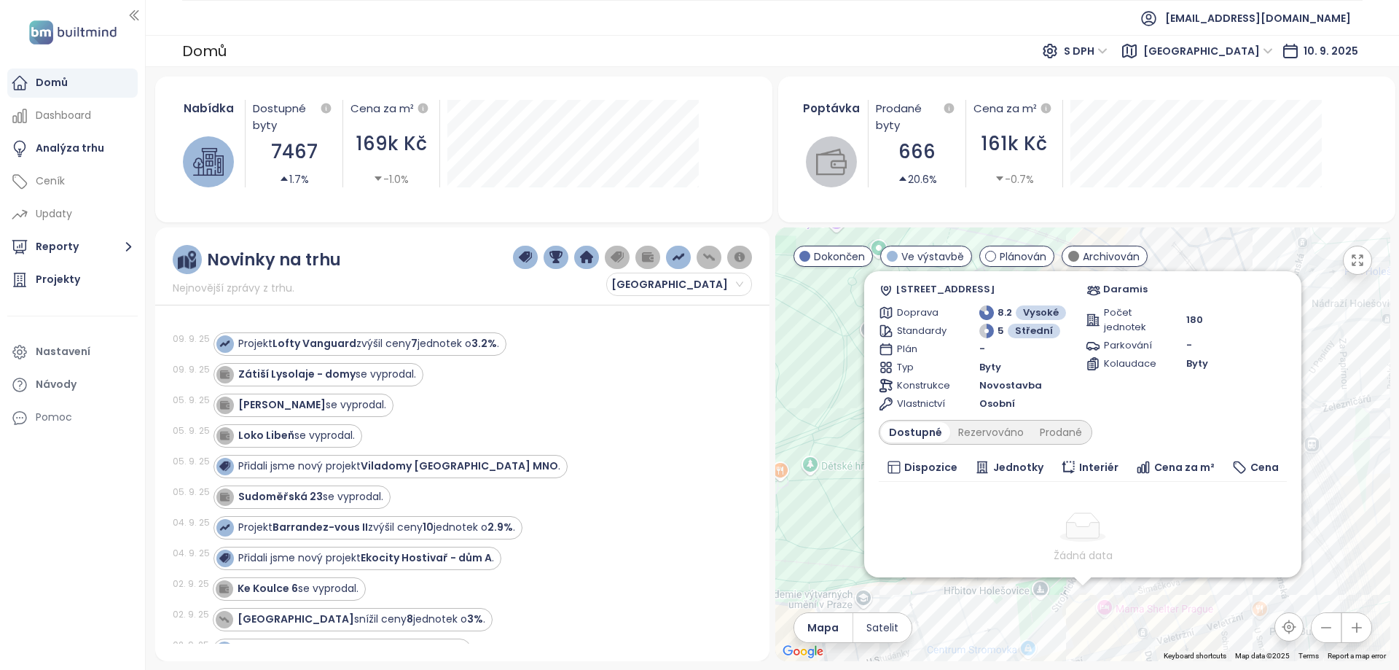
scroll to position [0, 0]
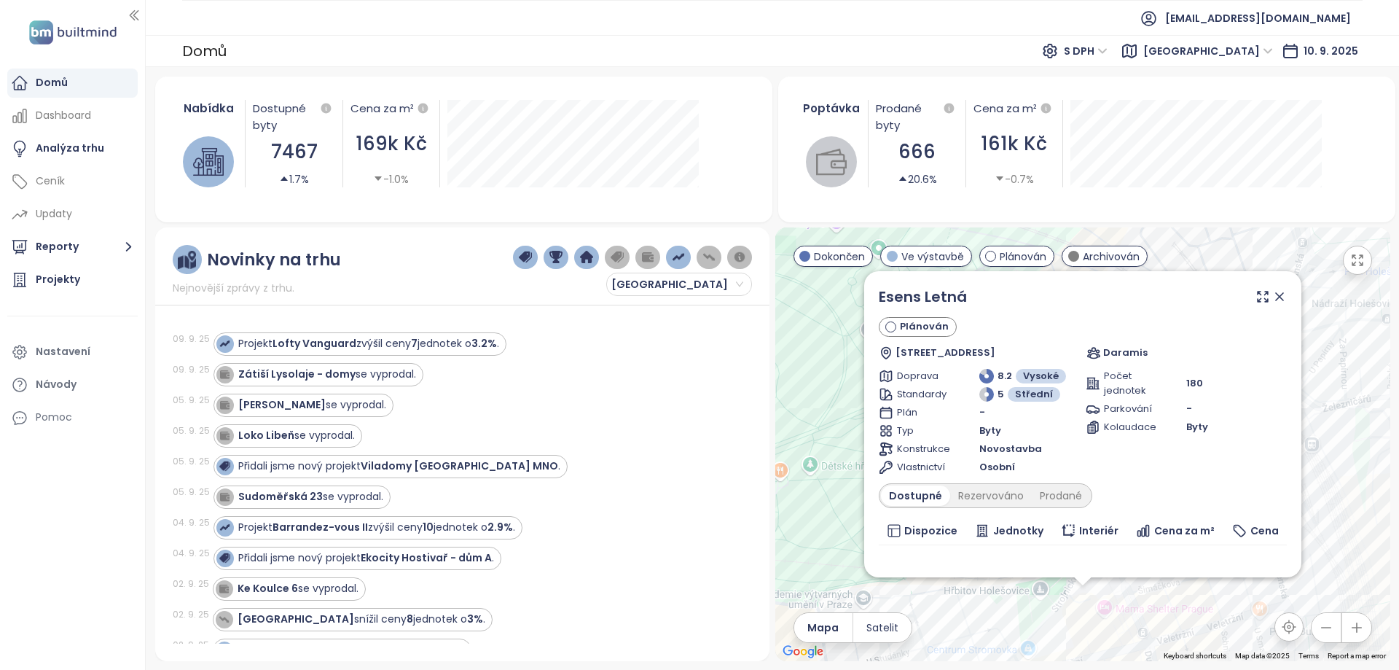
click at [1276, 295] on icon at bounding box center [1279, 296] width 7 height 7
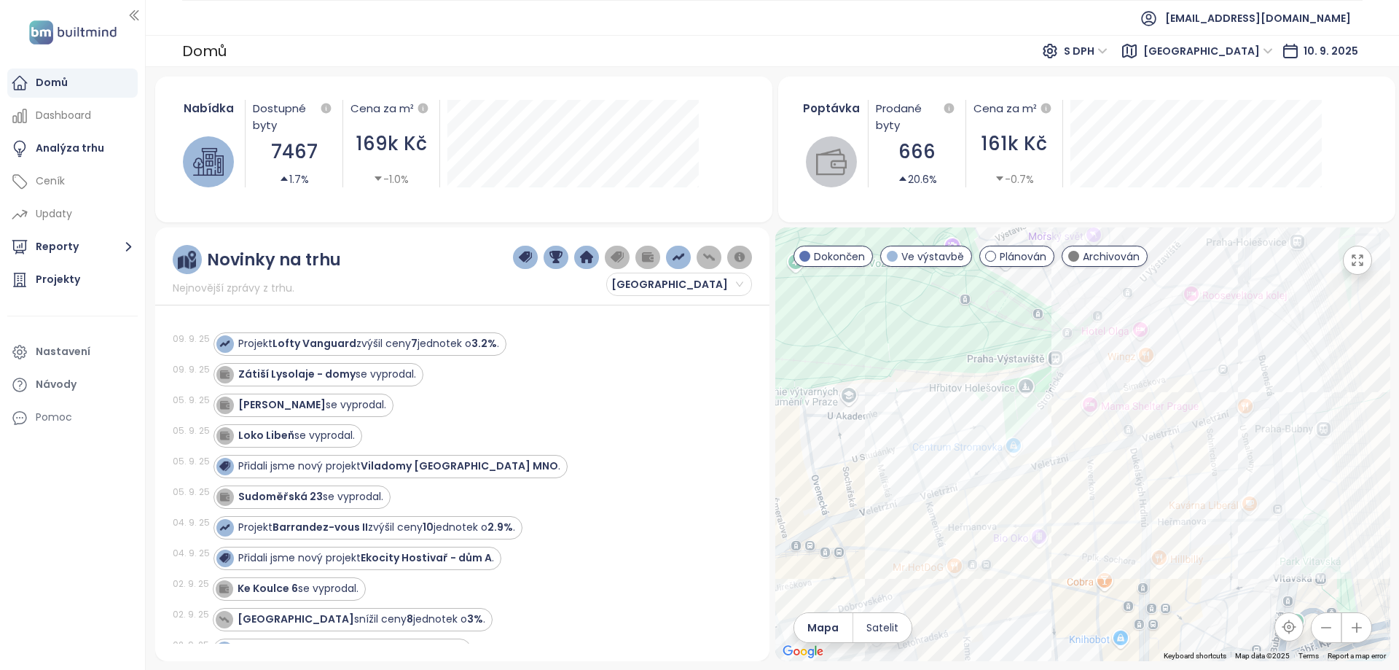
drag, startPoint x: 1135, startPoint y: 546, endPoint x: 1122, endPoint y: 316, distance: 230.7
click at [1122, 316] on div at bounding box center [1082, 444] width 615 height 434
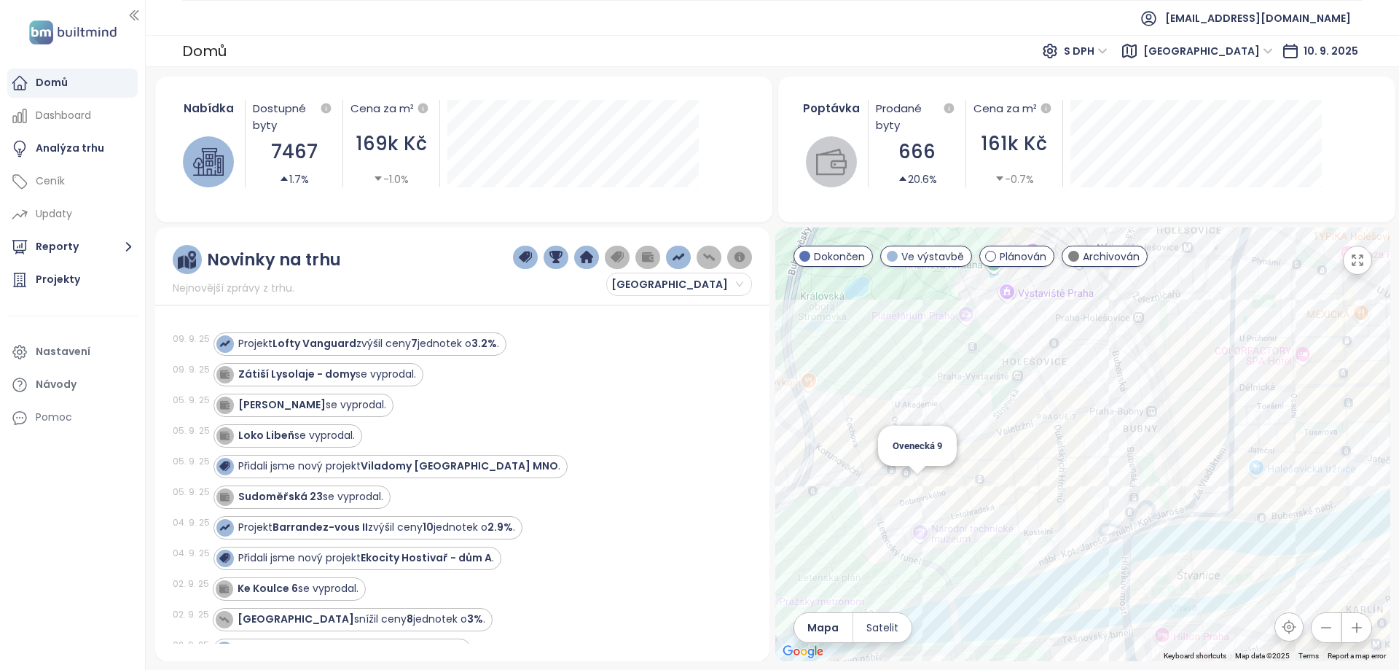
click at [921, 485] on div "Ovenecká 9" at bounding box center [1082, 444] width 615 height 434
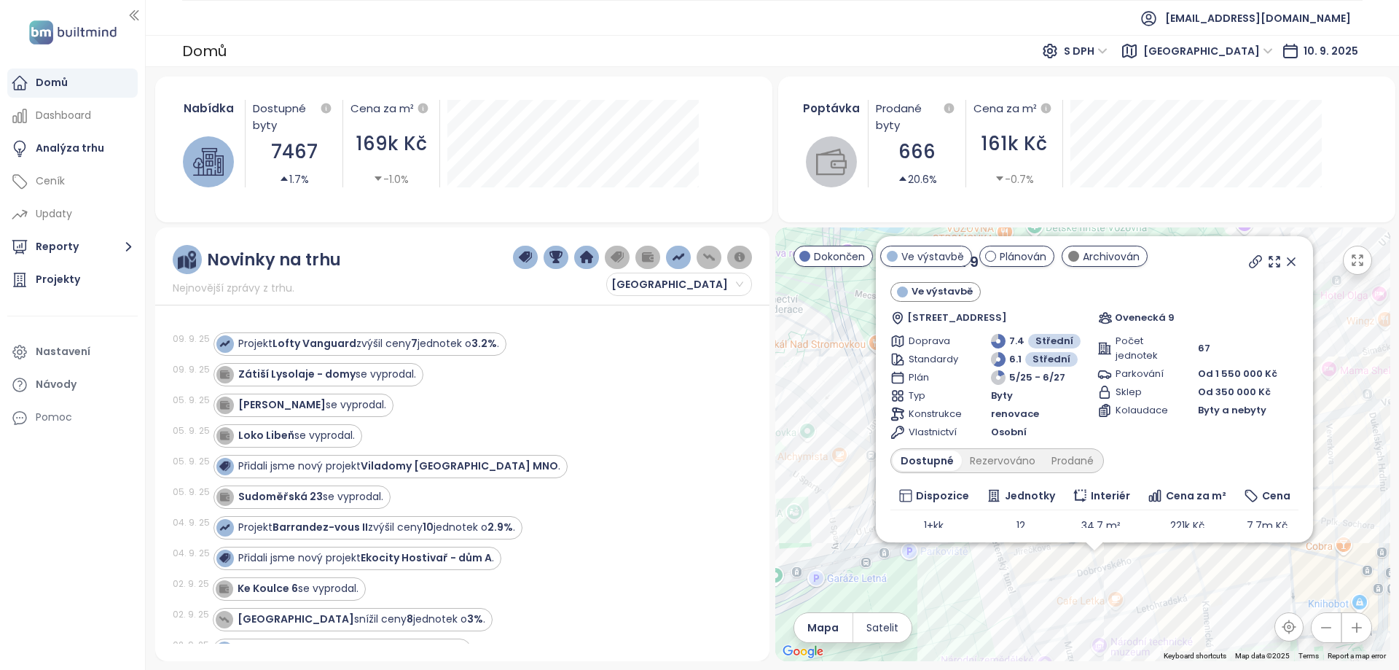
drag, startPoint x: 1179, startPoint y: 469, endPoint x: 1163, endPoint y: 596, distance: 128.5
click at [1163, 596] on div "Ovenecká 9 Ve výstavbě Ovenecká 380/9, 170 00 [GEOGRAPHIC_DATA] 7-[GEOGRAPHIC_D…" at bounding box center [1082, 444] width 615 height 434
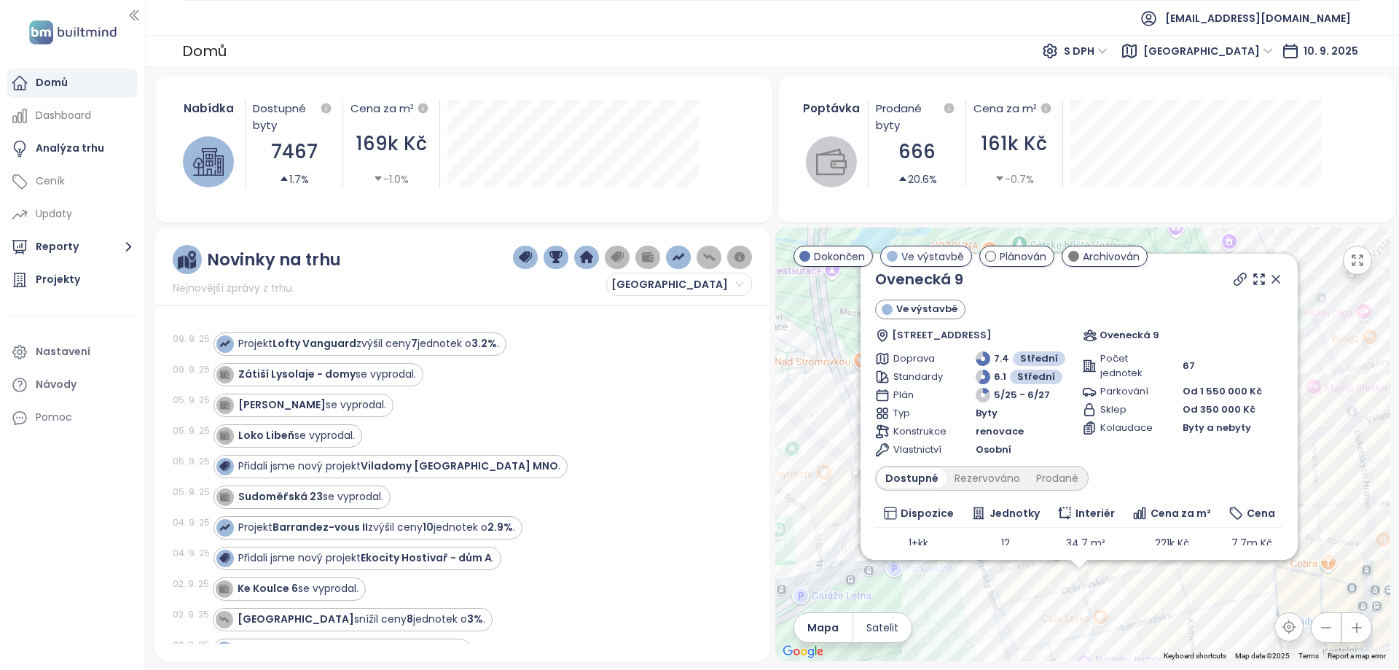
drag, startPoint x: 1163, startPoint y: 596, endPoint x: 1147, endPoint y: 614, distance: 24.3
click at [1147, 614] on div "Ovenecká 9 Ve výstavbě Ovenecká 380/9, 170 00 [GEOGRAPHIC_DATA] 7-[GEOGRAPHIC_D…" at bounding box center [1082, 444] width 615 height 434
click at [1235, 273] on icon at bounding box center [1241, 279] width 12 height 12
click at [1272, 277] on icon at bounding box center [1275, 278] width 7 height 7
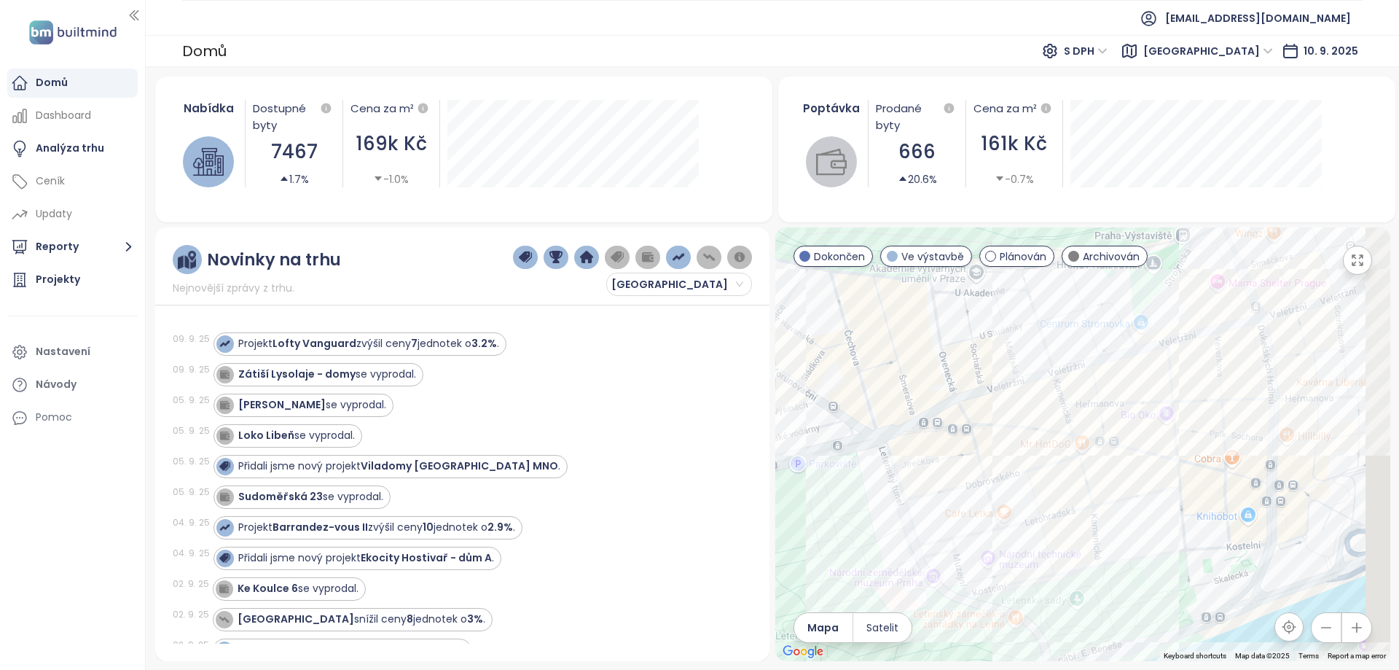
drag, startPoint x: 1130, startPoint y: 444, endPoint x: 974, endPoint y: 324, distance: 196.9
click at [966, 310] on div at bounding box center [1082, 444] width 615 height 434
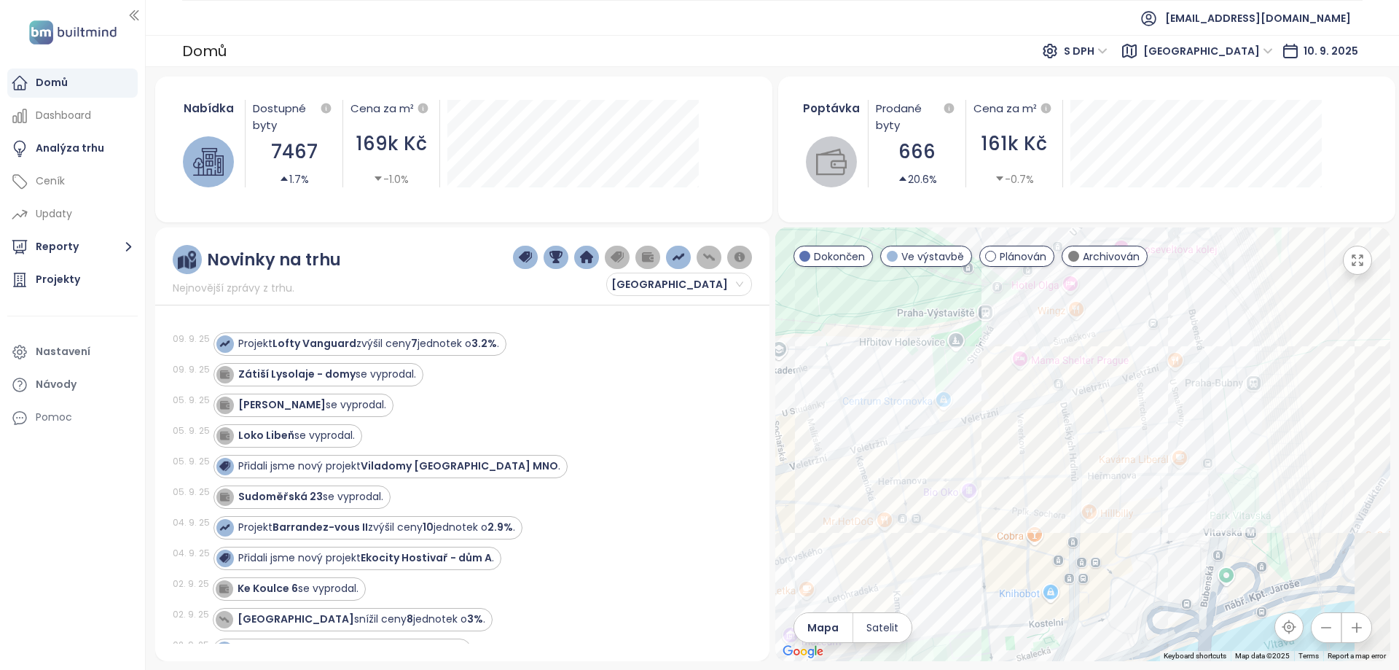
drag, startPoint x: 1055, startPoint y: 425, endPoint x: 951, endPoint y: 536, distance: 151.6
click at [951, 536] on div at bounding box center [1082, 444] width 615 height 434
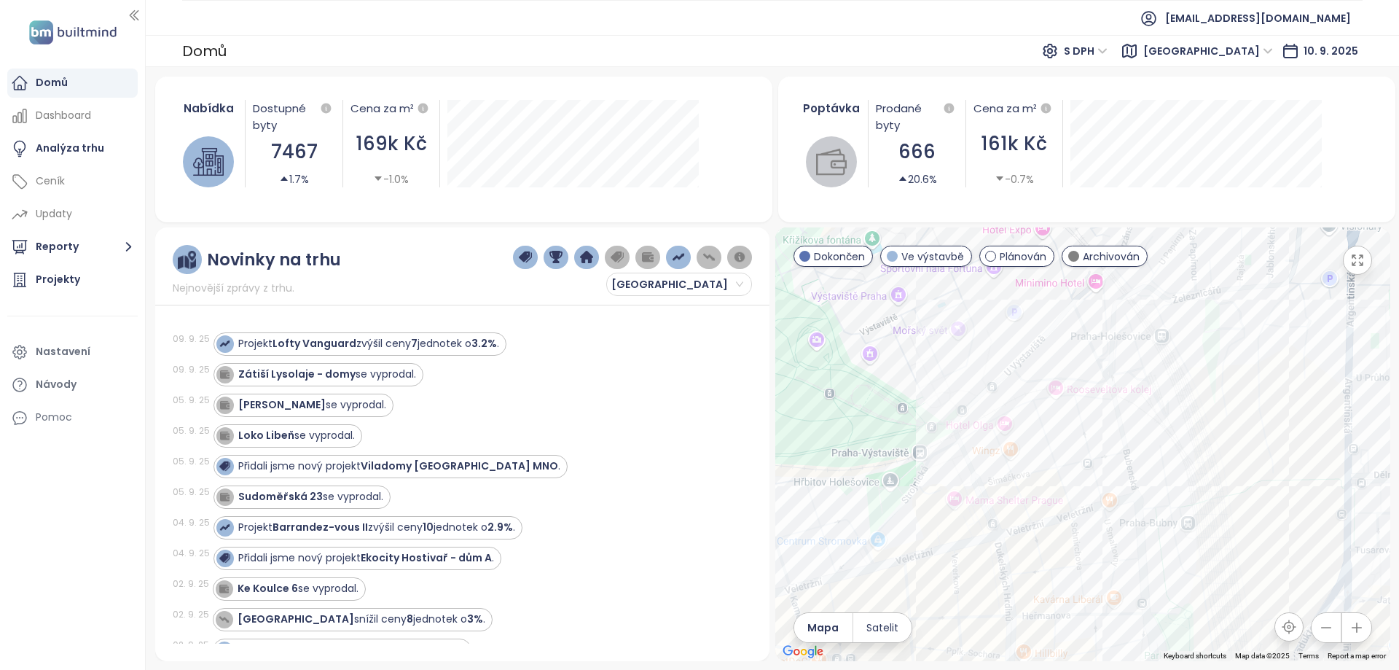
drag, startPoint x: 1096, startPoint y: 419, endPoint x: 1031, endPoint y: 560, distance: 155.6
click at [1031, 560] on div at bounding box center [1082, 444] width 615 height 434
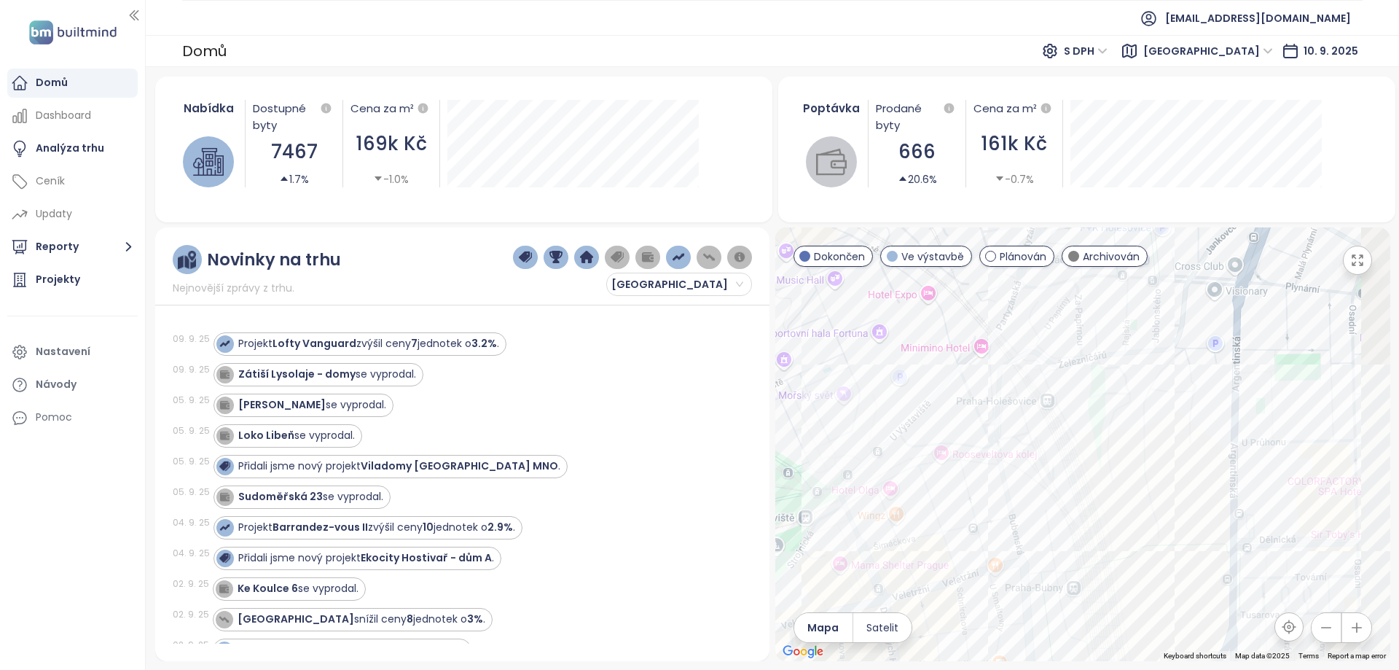
drag, startPoint x: 1082, startPoint y: 523, endPoint x: 996, endPoint y: 504, distance: 88.8
click at [899, 587] on div at bounding box center [1082, 444] width 615 height 434
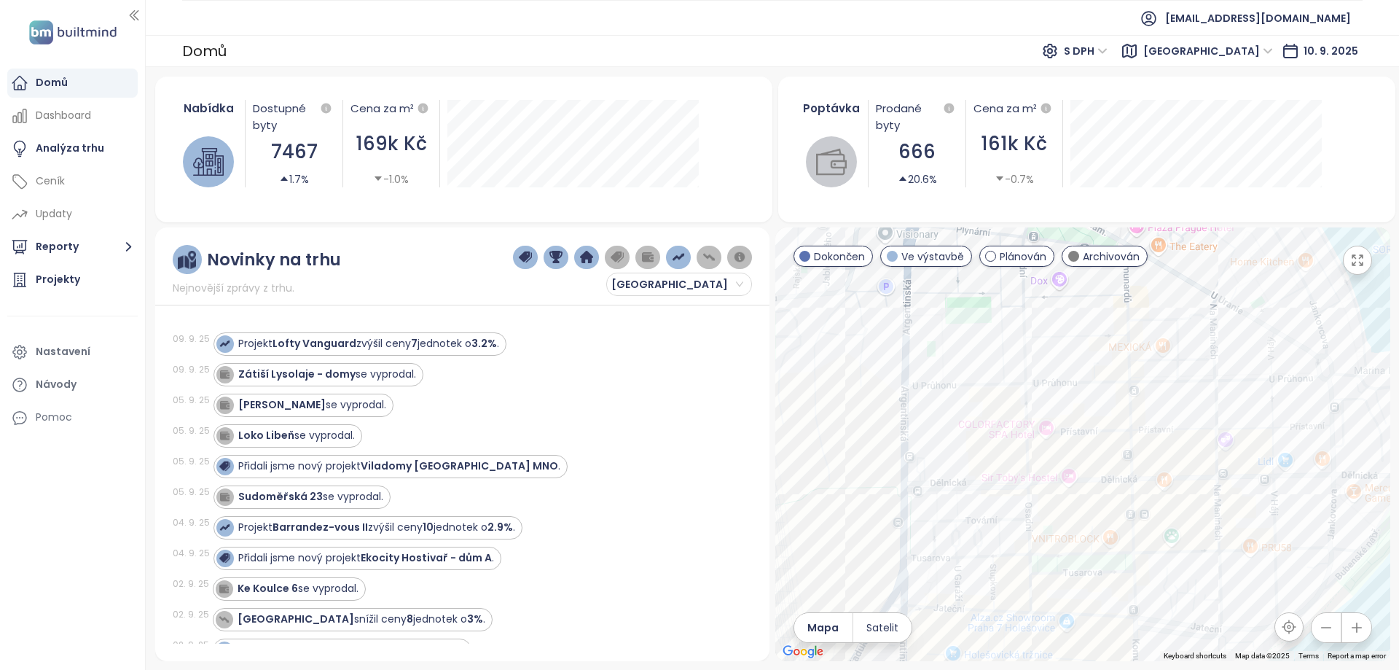
drag, startPoint x: 1065, startPoint y: 506, endPoint x: 803, endPoint y: 450, distance: 267.4
click at [803, 450] on div at bounding box center [1082, 444] width 615 height 434
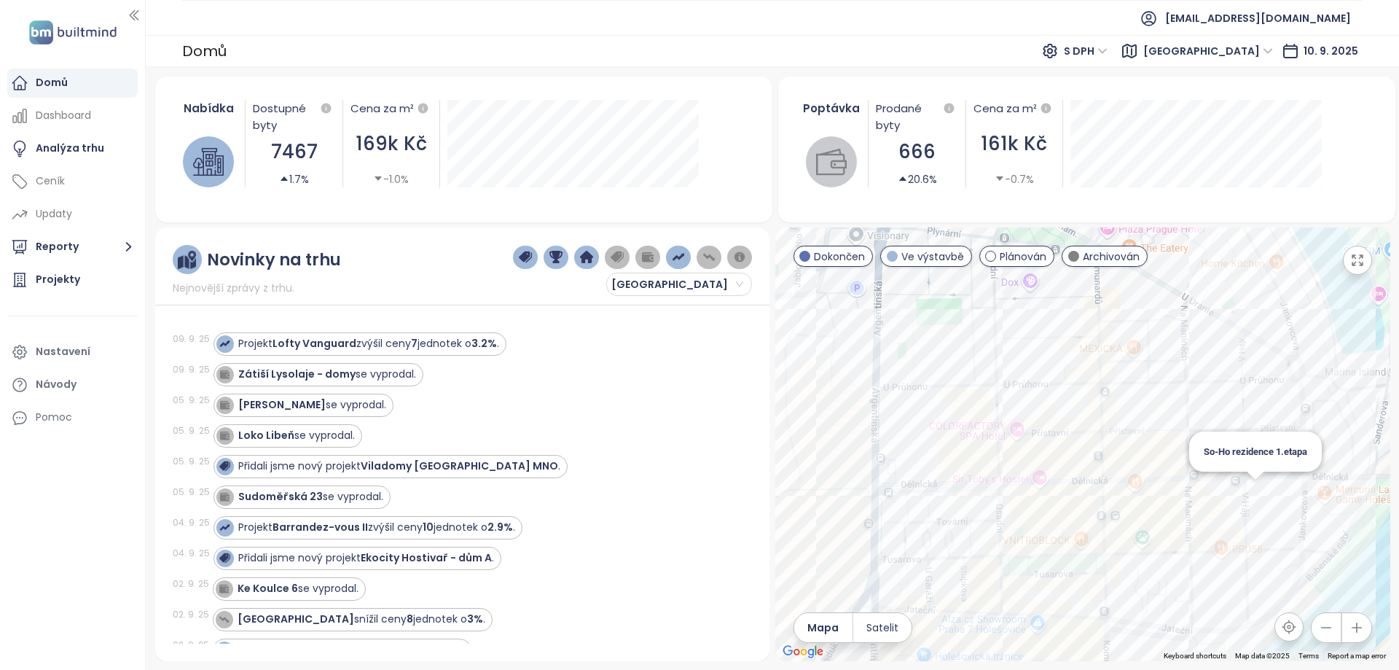
click at [1258, 496] on div "So-Ho rezidence 1.etapa" at bounding box center [1082, 444] width 615 height 434
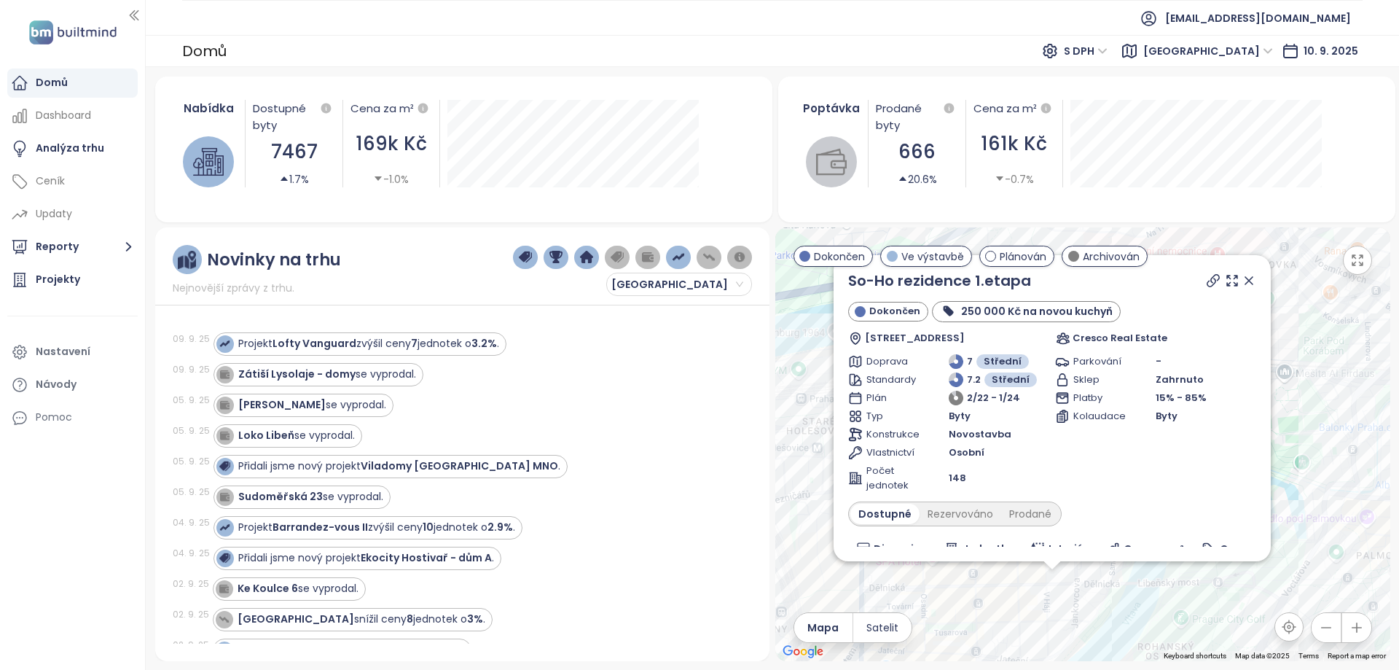
click at [1242, 276] on icon at bounding box center [1249, 280] width 15 height 15
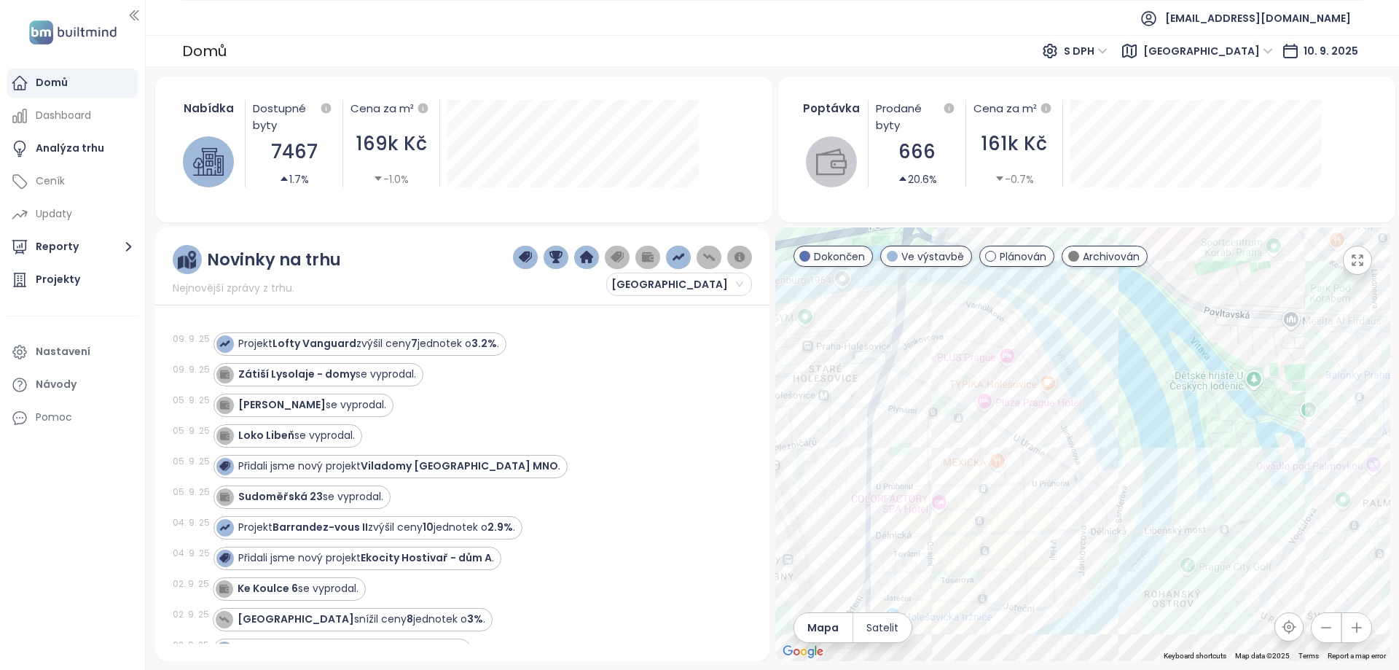
drag, startPoint x: 1149, startPoint y: 509, endPoint x: 1160, endPoint y: 373, distance: 136.1
click at [1177, 353] on div at bounding box center [1082, 444] width 615 height 434
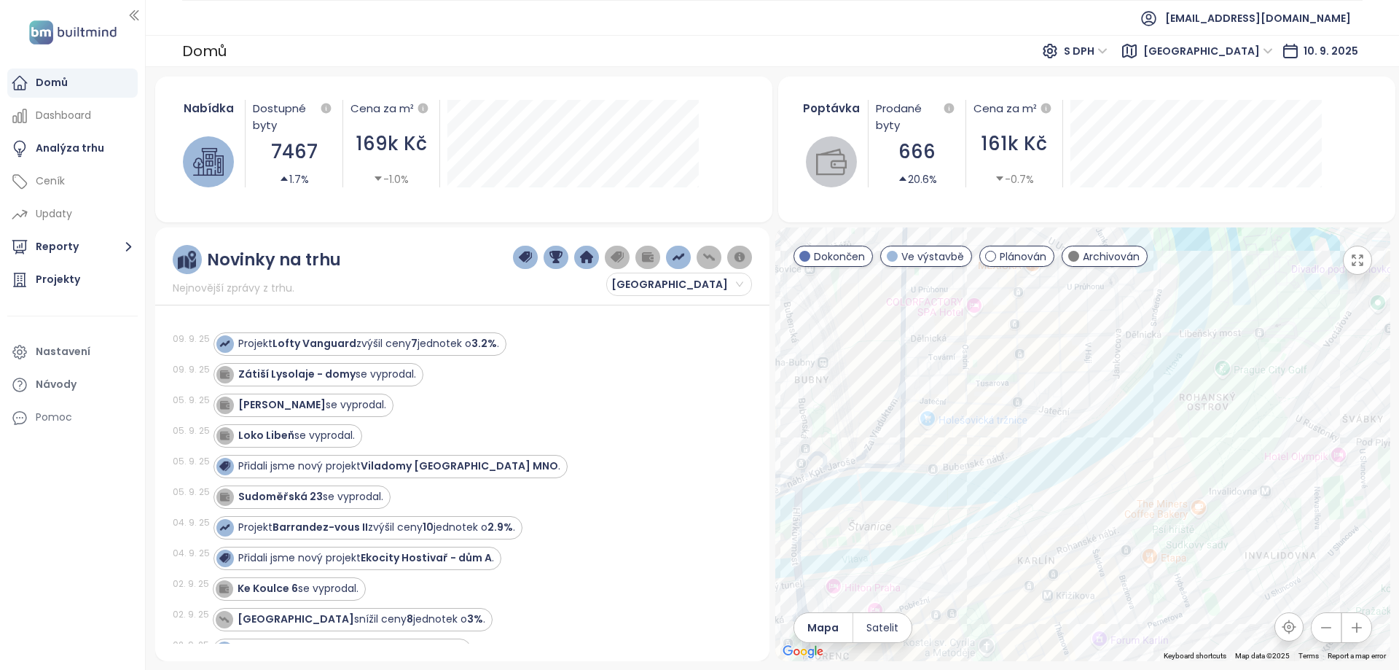
drag, startPoint x: 1127, startPoint y: 412, endPoint x: 1138, endPoint y: 351, distance: 61.5
click at [1138, 351] on div at bounding box center [1082, 444] width 615 height 434
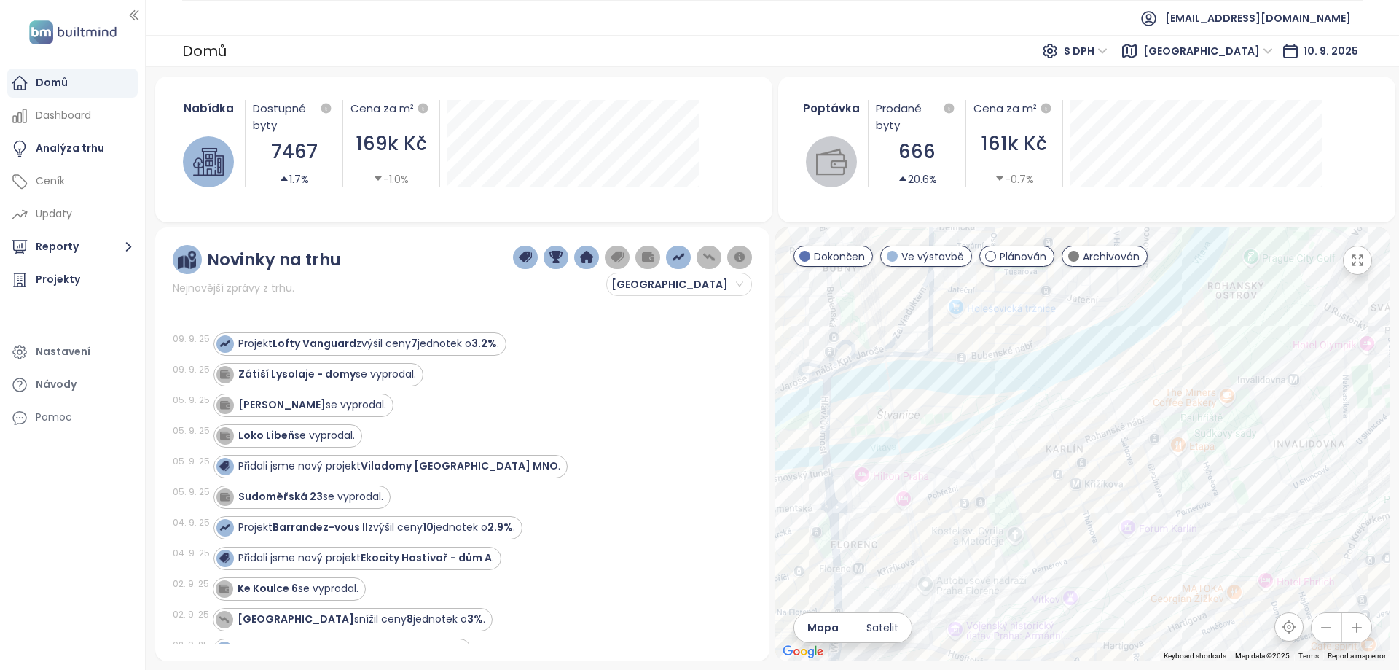
drag, startPoint x: 1089, startPoint y: 477, endPoint x: 1120, endPoint y: 364, distance: 117.9
click at [1120, 364] on div at bounding box center [1082, 444] width 615 height 434
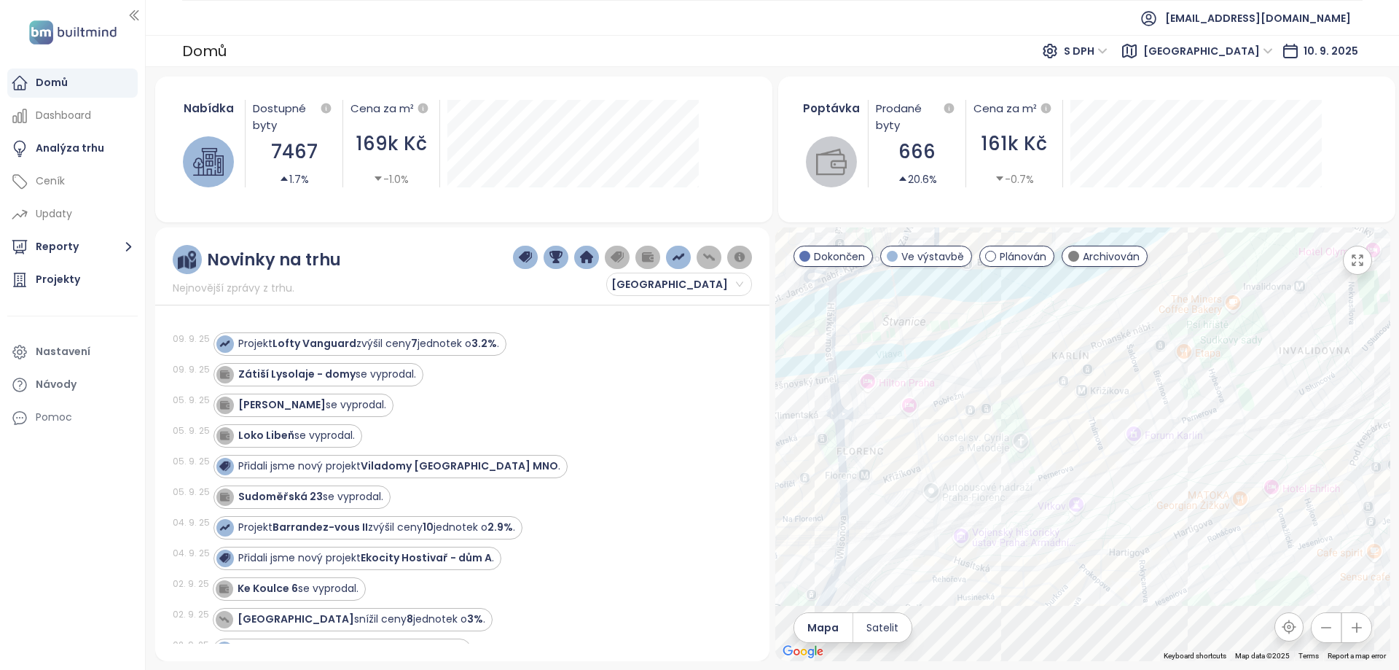
drag, startPoint x: 1091, startPoint y: 491, endPoint x: 1103, endPoint y: 358, distance: 133.9
click at [1103, 358] on div at bounding box center [1082, 444] width 615 height 434
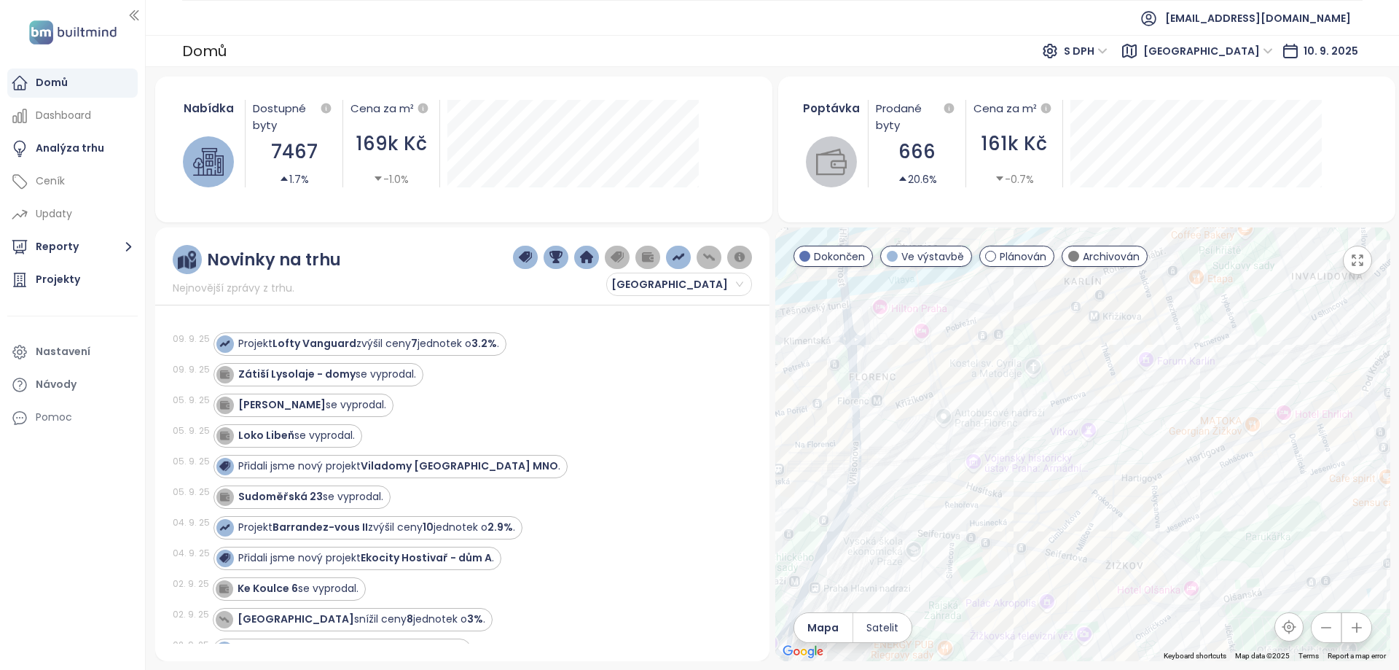
drag, startPoint x: 1109, startPoint y: 345, endPoint x: 1106, endPoint y: 477, distance: 131.9
click at [1106, 477] on div at bounding box center [1082, 444] width 615 height 434
drag, startPoint x: 1084, startPoint y: 515, endPoint x: 1126, endPoint y: 474, distance: 58.7
click at [1126, 474] on div at bounding box center [1082, 444] width 615 height 434
